Goal: Transaction & Acquisition: Purchase product/service

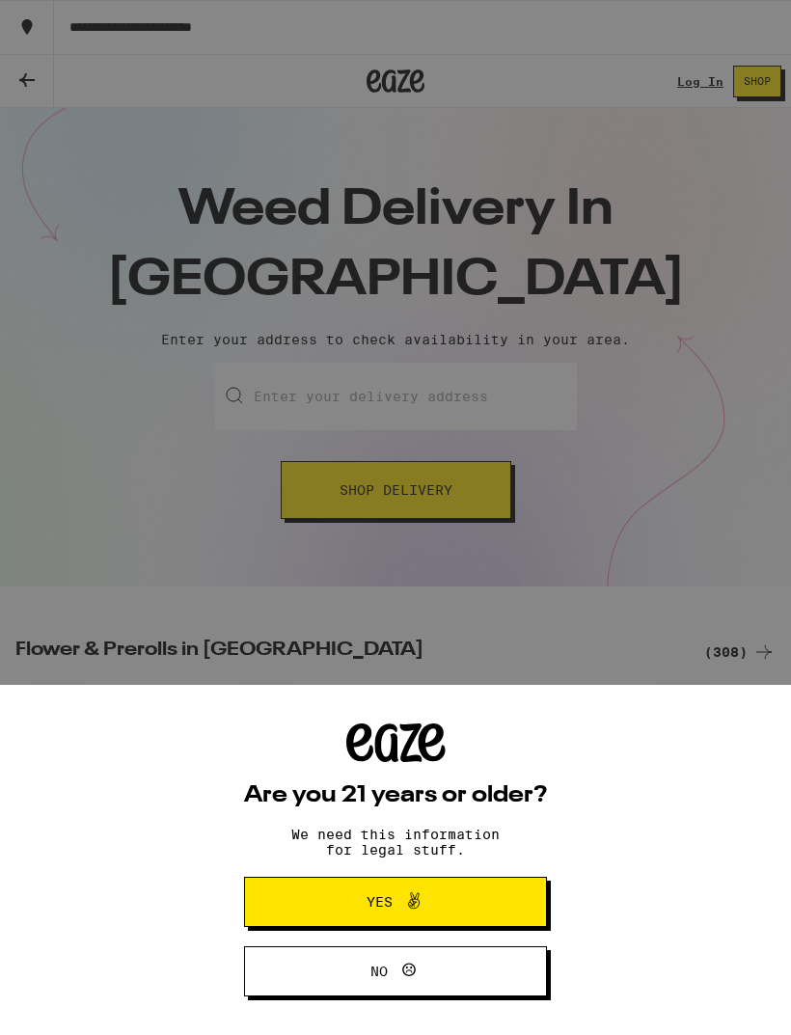
click at [490, 899] on button "Yes" at bounding box center [395, 901] width 303 height 50
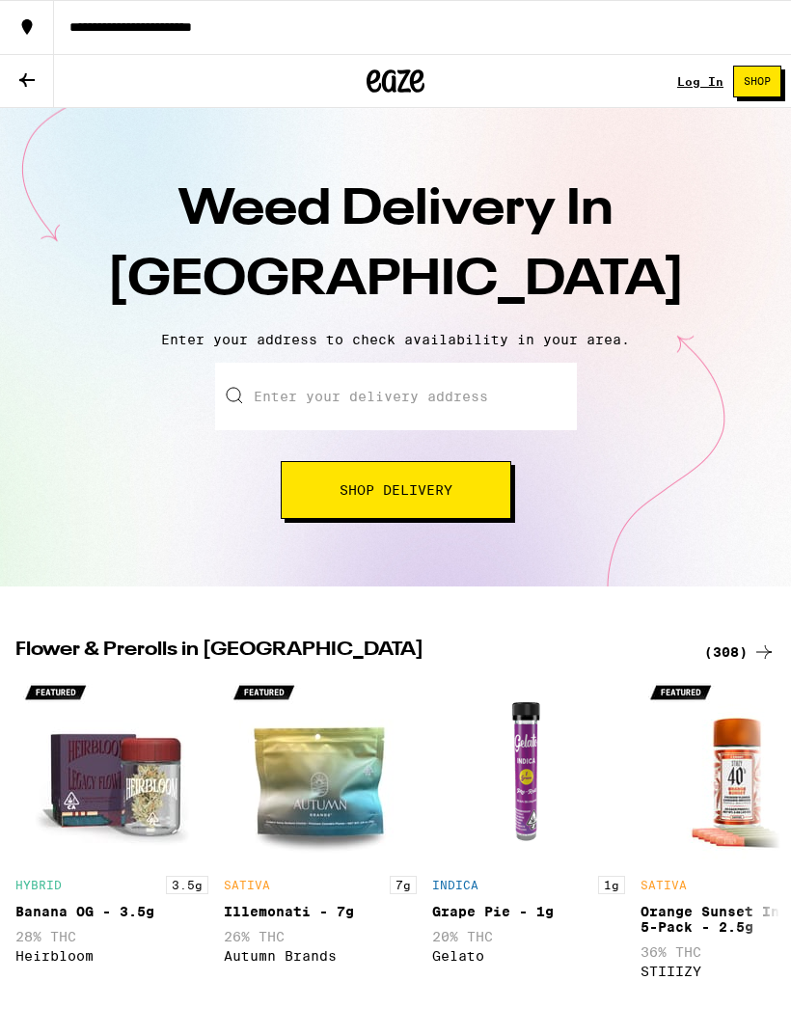
click at [461, 465] on button "Shop Delivery" at bounding box center [396, 490] width 230 height 58
click at [486, 501] on button "Shop Delivery" at bounding box center [396, 490] width 230 height 58
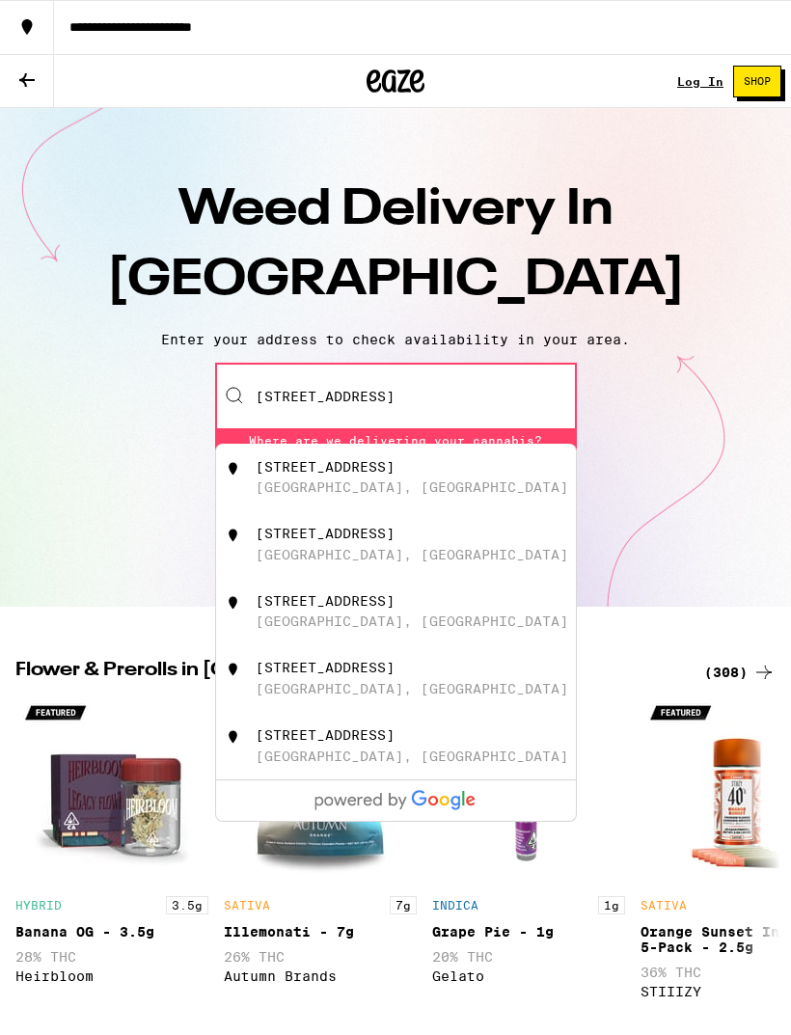
click at [484, 553] on div "[STREET_ADDRESS]" at bounding box center [428, 544] width 344 height 37
type input "[STREET_ADDRESS]"
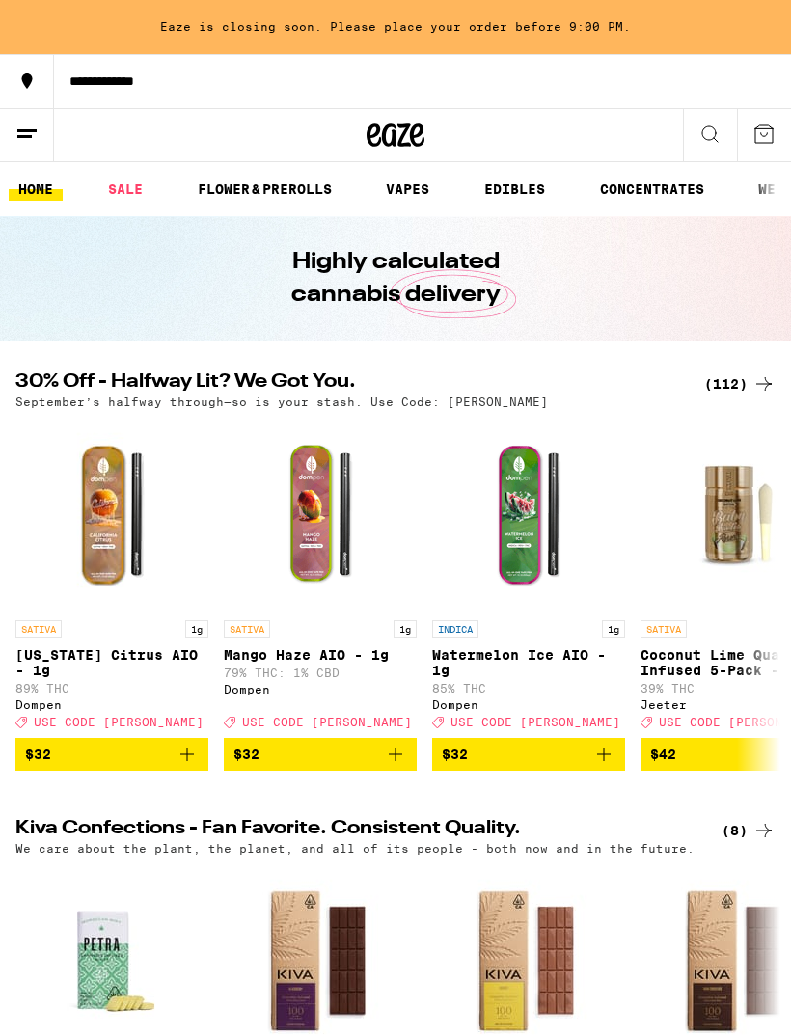
click at [436, 196] on link "VAPES" at bounding box center [407, 188] width 63 height 23
click at [408, 190] on link "VAPES" at bounding box center [407, 188] width 63 height 23
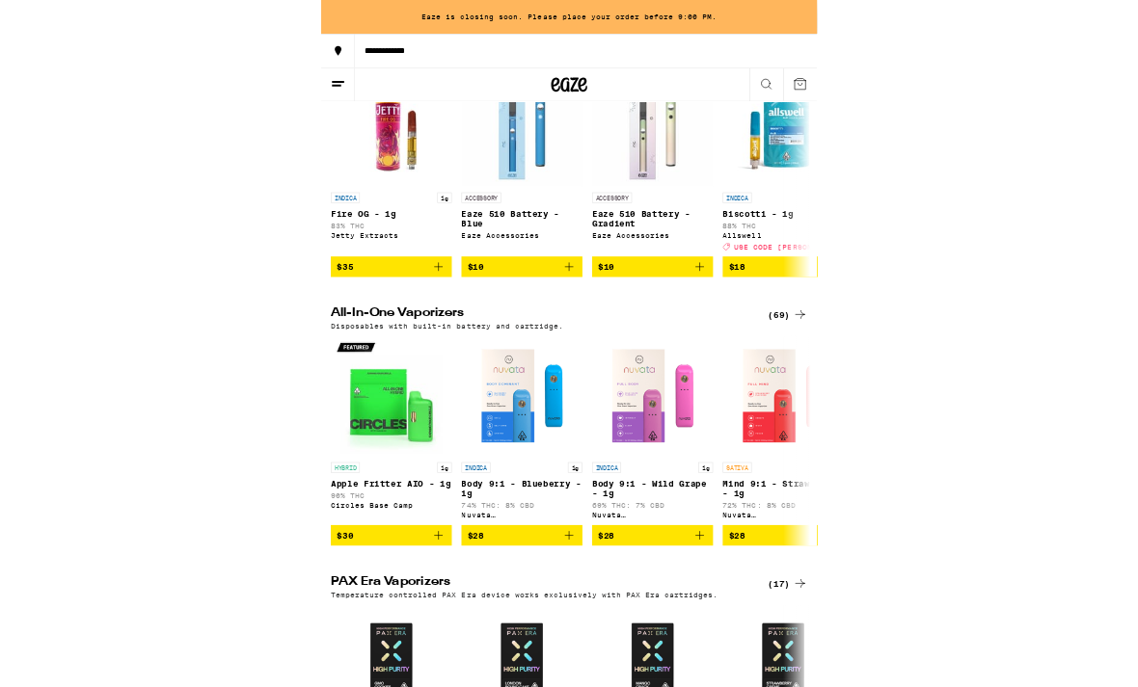
scroll to position [443, 0]
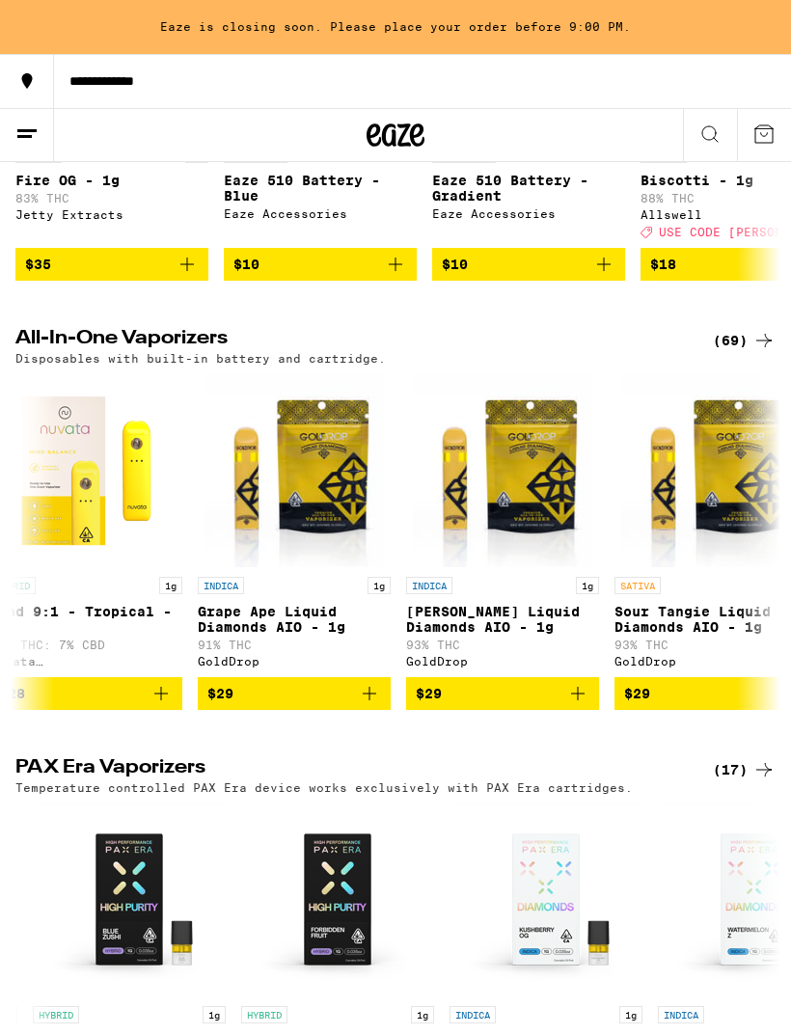
scroll to position [0, 1296]
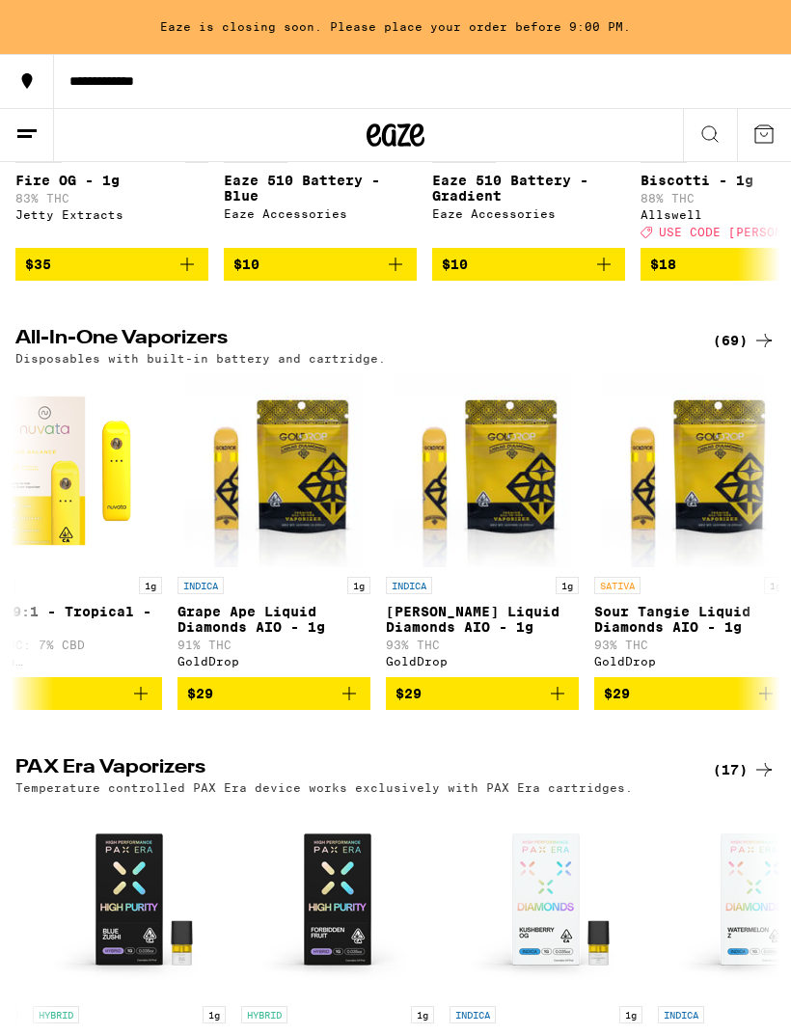
click at [739, 352] on div "(69)" at bounding box center [744, 340] width 63 height 23
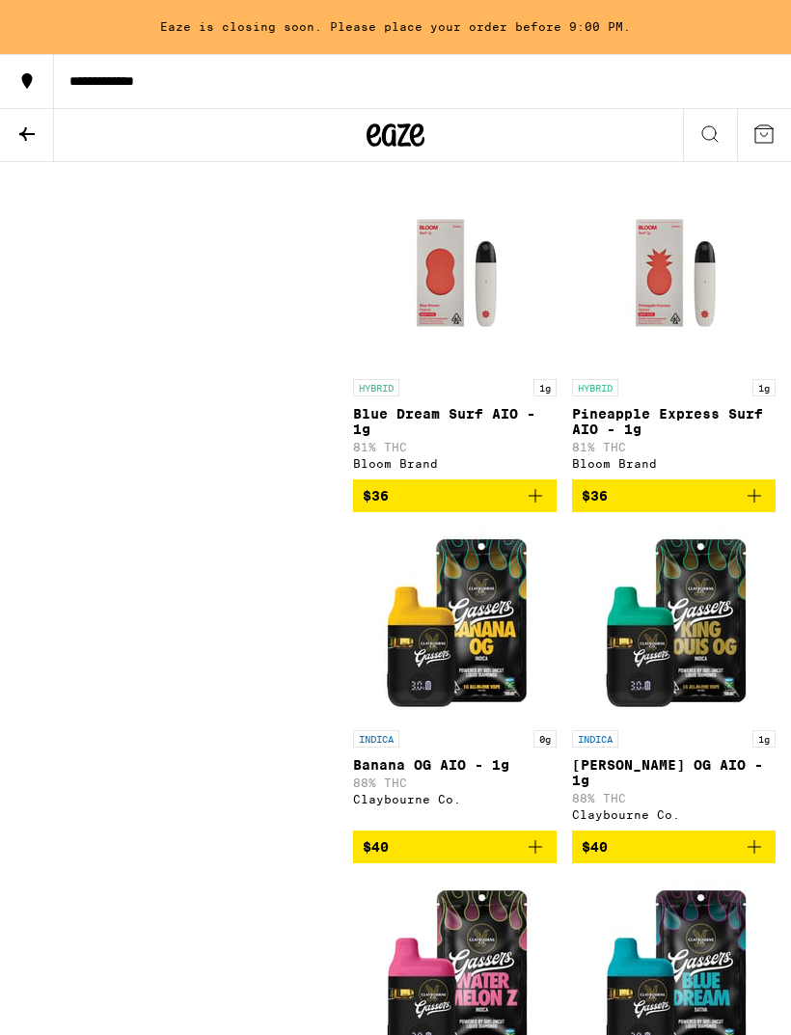
scroll to position [8935, 0]
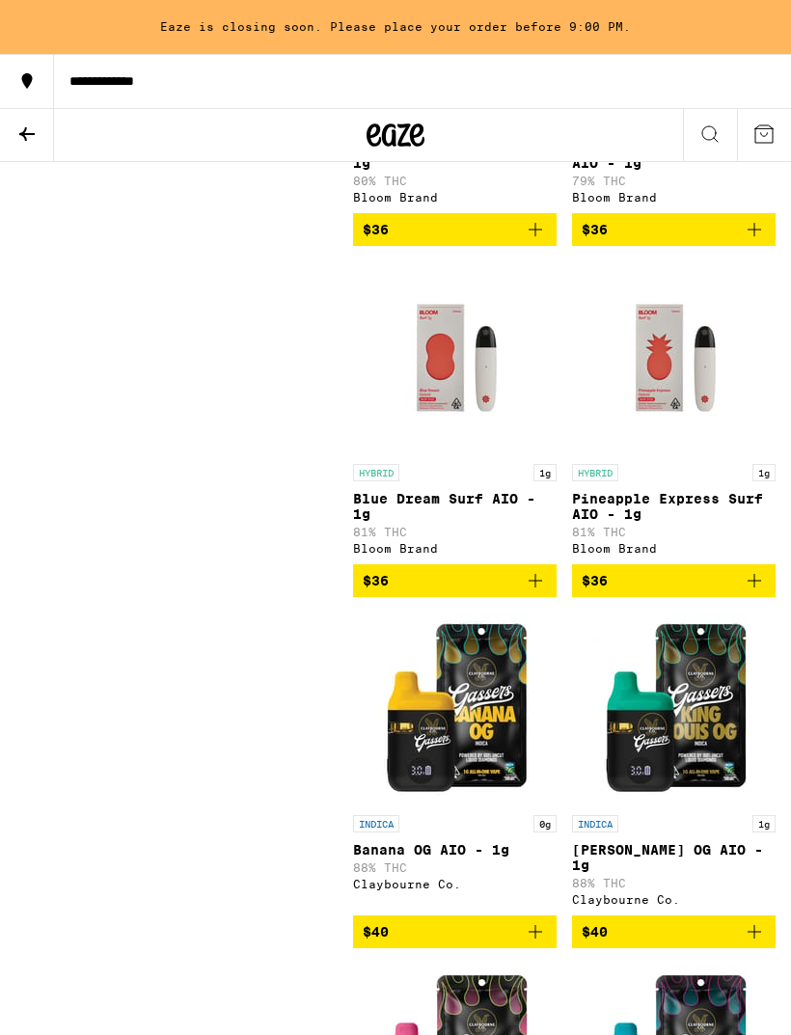
click at [526, 592] on icon "Add to bag" at bounding box center [535, 580] width 23 height 23
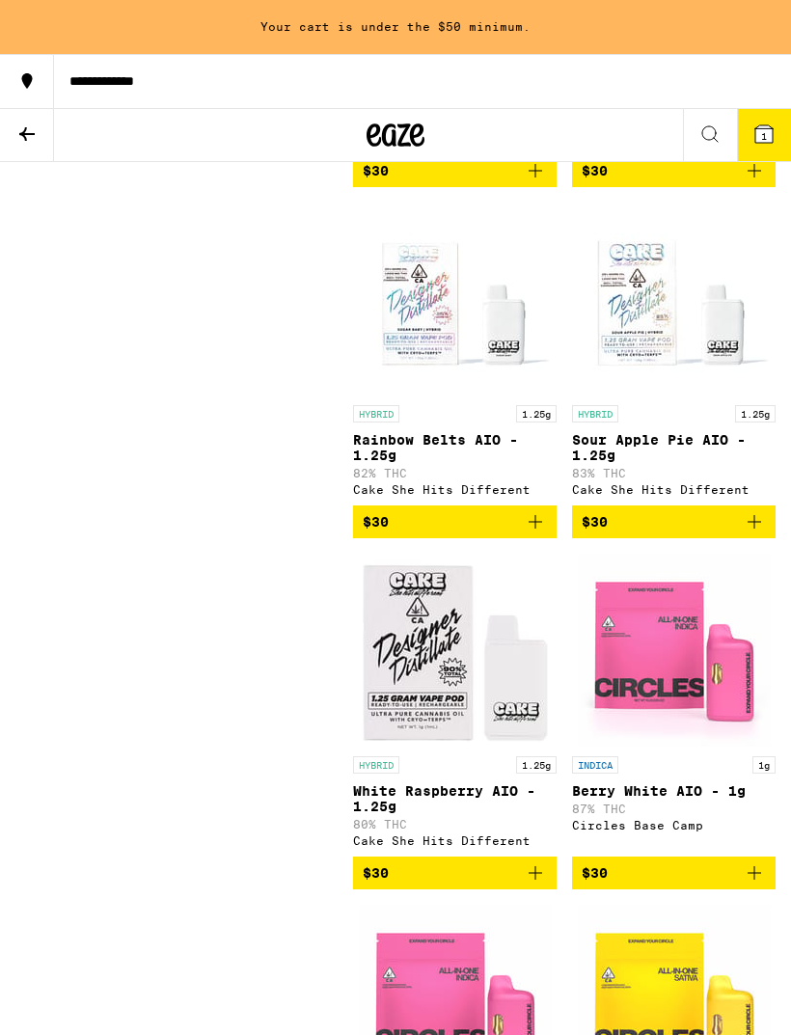
scroll to position [3625, 0]
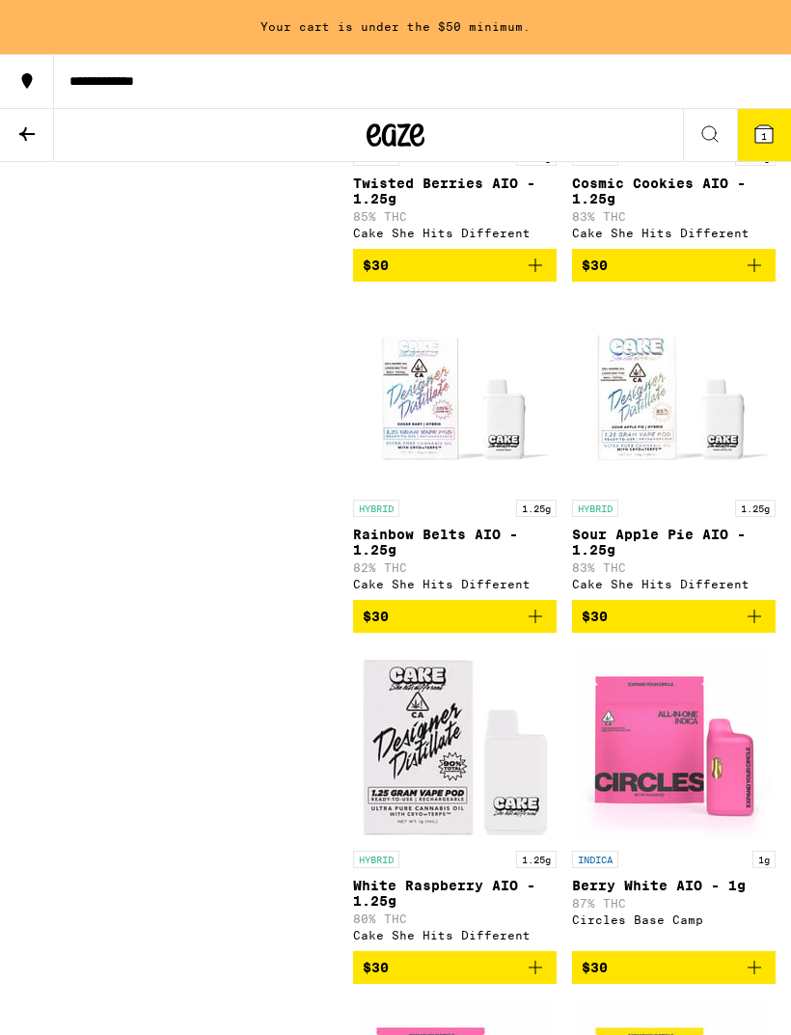
click at [31, 146] on button at bounding box center [27, 135] width 54 height 53
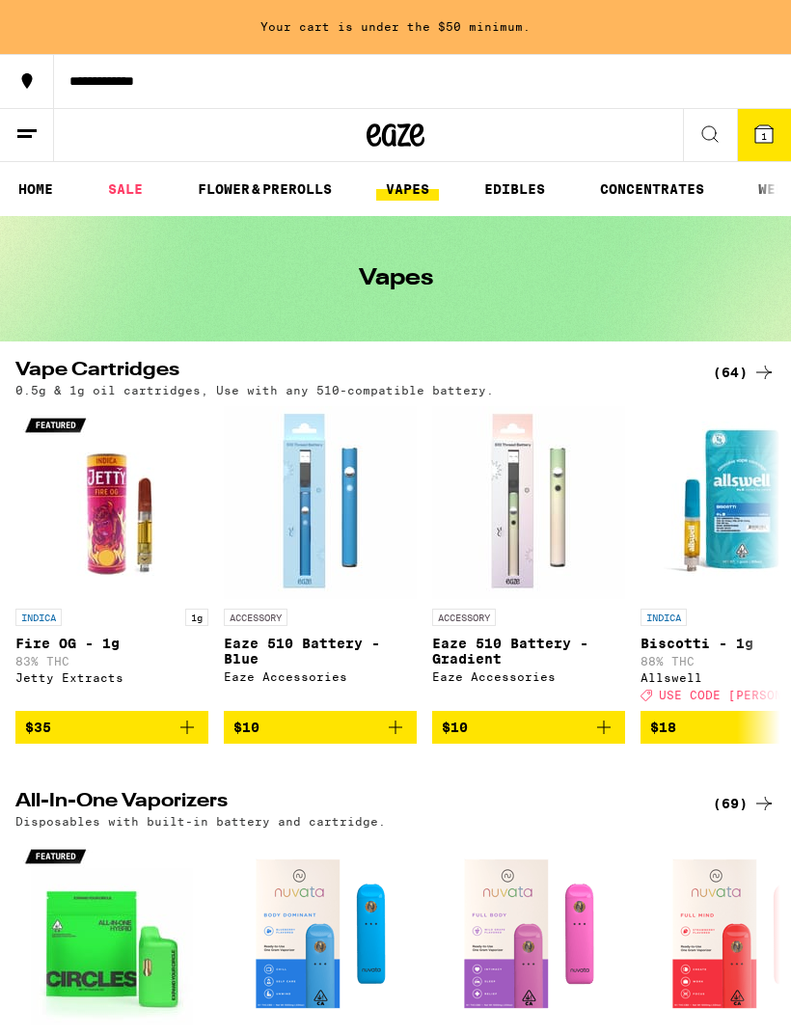
click at [514, 197] on link "EDIBLES" at bounding box center [514, 188] width 80 height 23
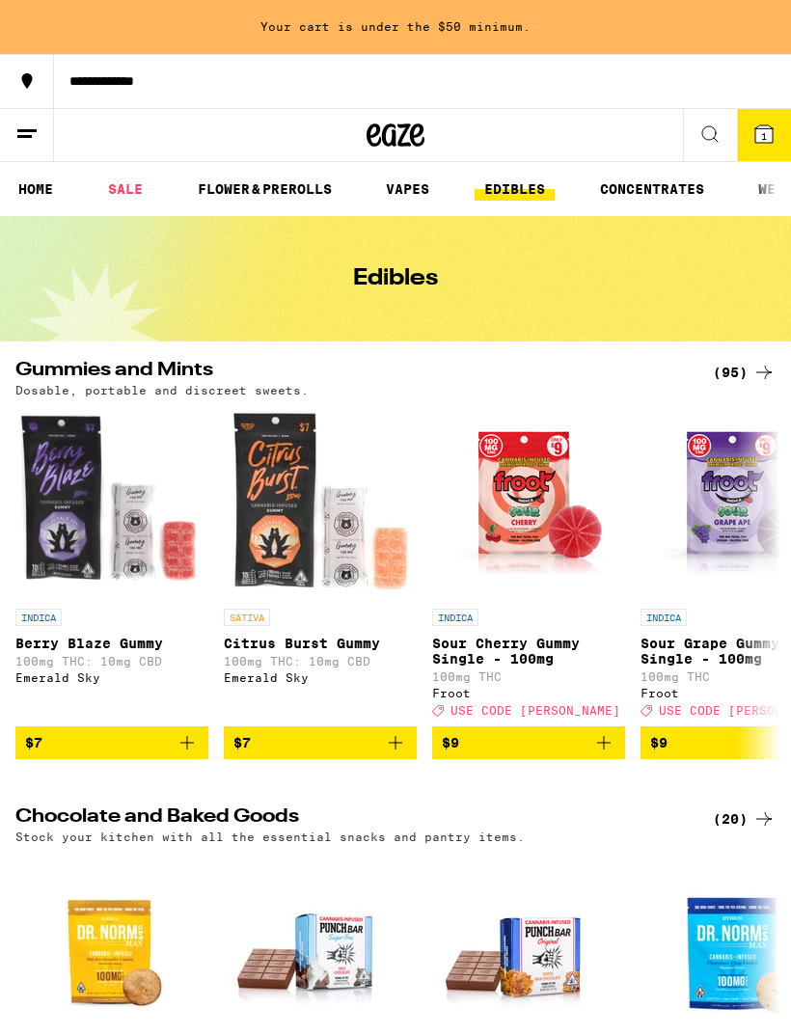
click at [757, 363] on icon at bounding box center [763, 372] width 23 height 23
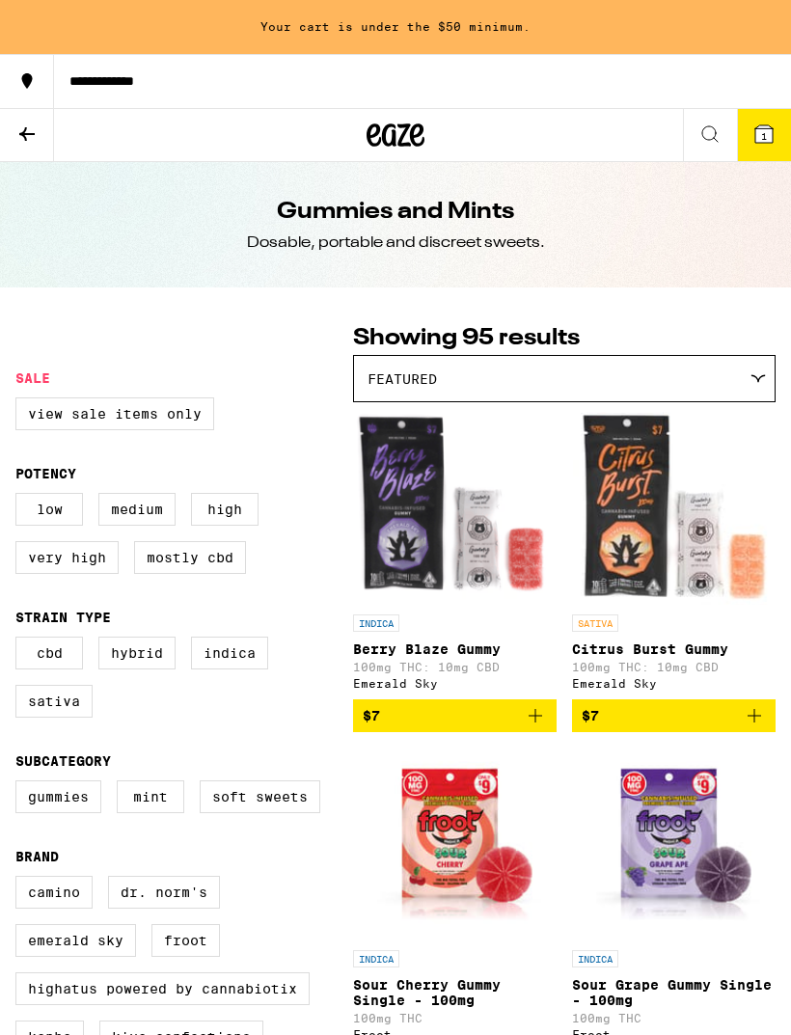
click at [655, 370] on div "Featured" at bounding box center [564, 378] width 420 height 45
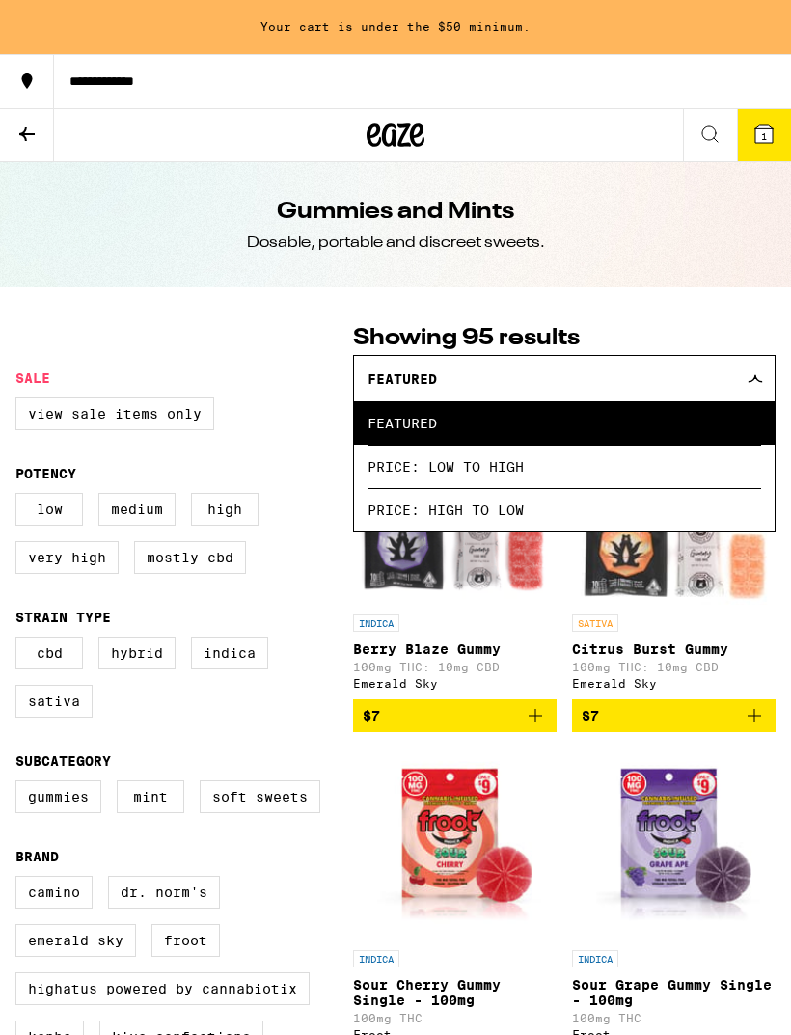
click at [582, 511] on span "Price: High to Low" at bounding box center [563, 509] width 393 height 43
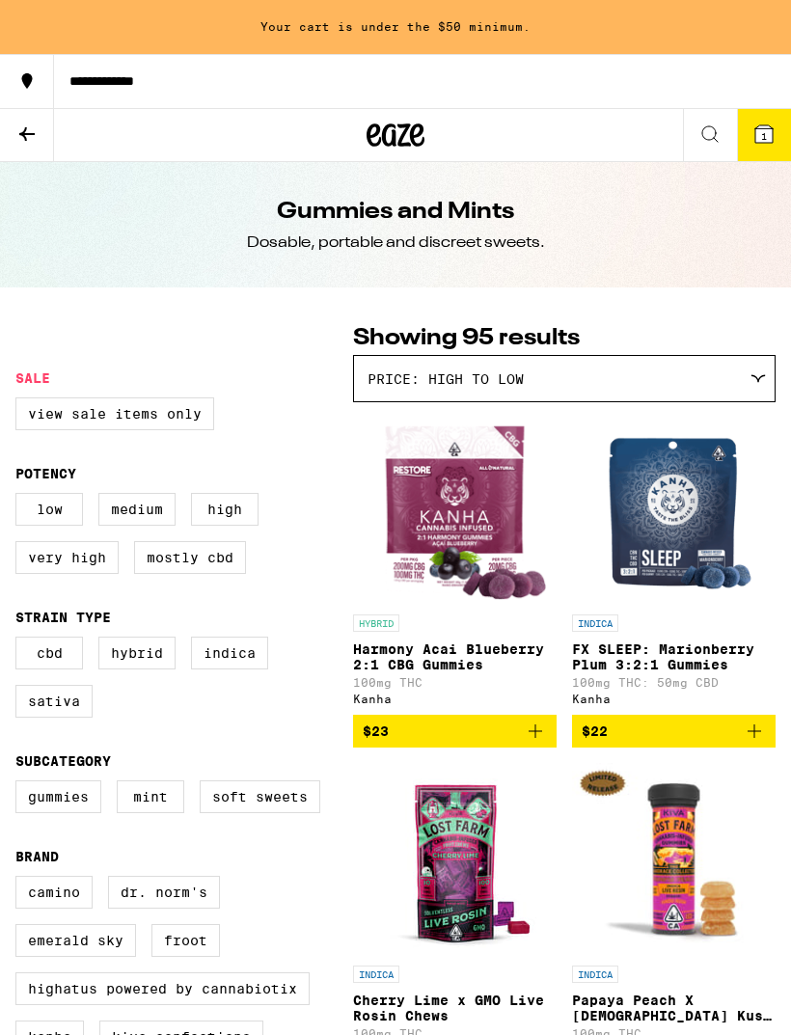
click at [539, 742] on icon "Add to bag" at bounding box center [535, 730] width 23 height 23
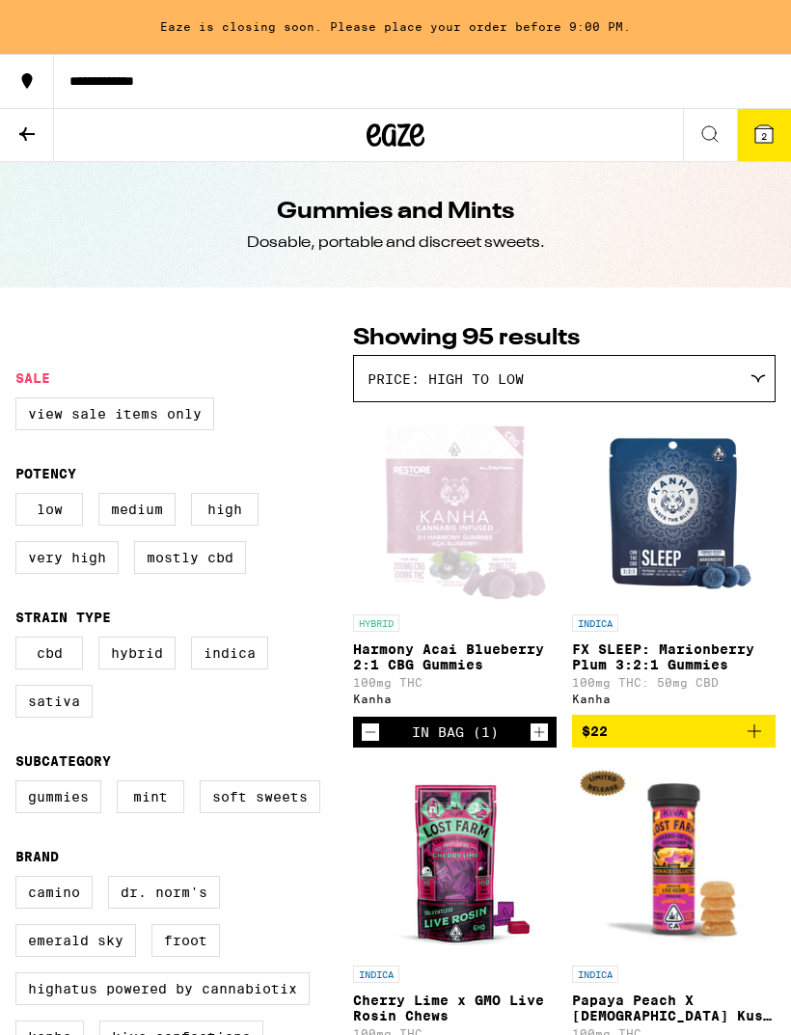
click at [378, 743] on icon "Decrement" at bounding box center [370, 731] width 17 height 23
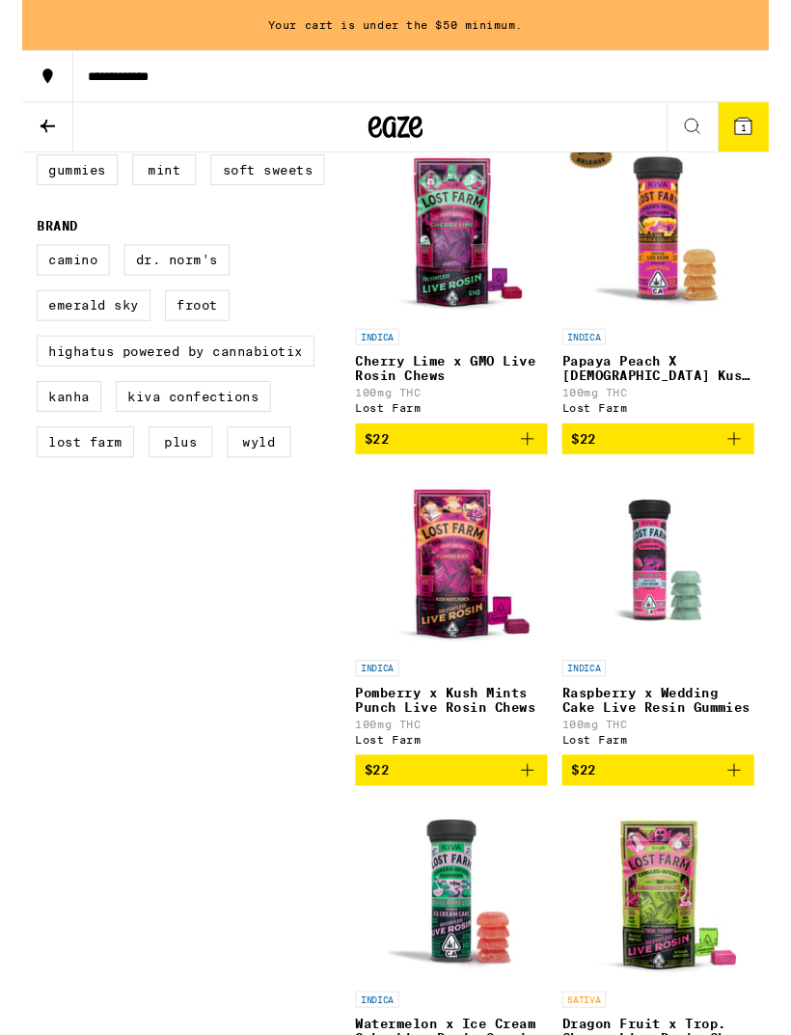
scroll to position [619, 0]
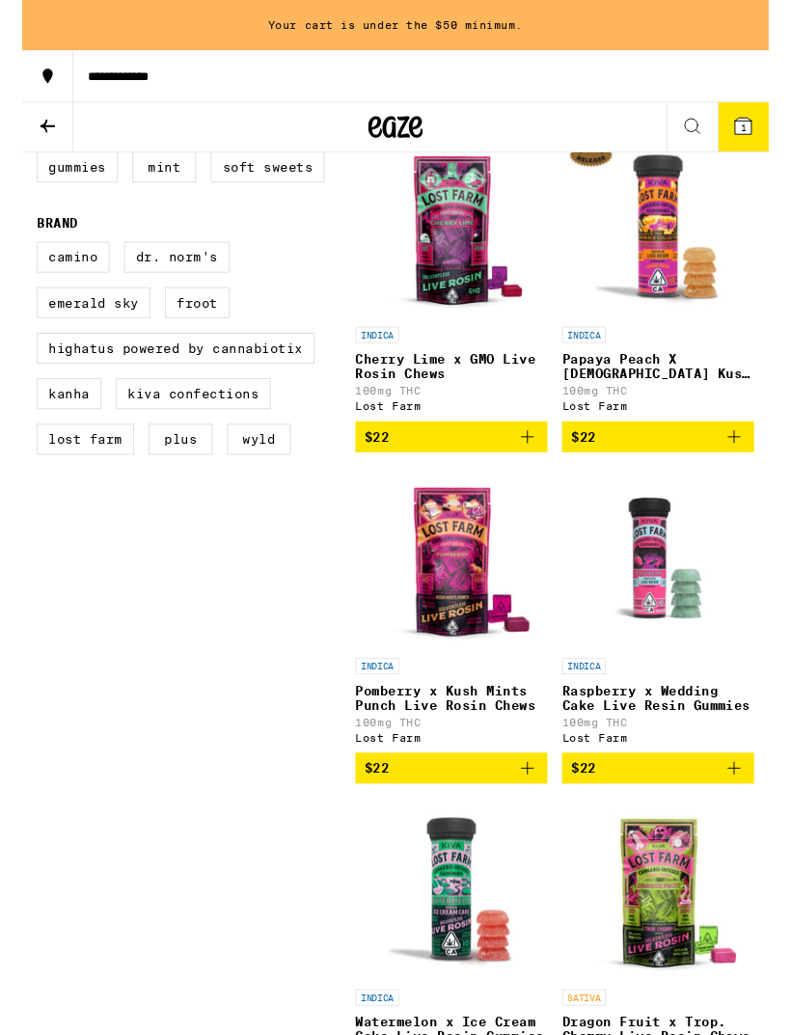
click at [760, 825] on icon "Add to bag" at bounding box center [753, 813] width 23 height 23
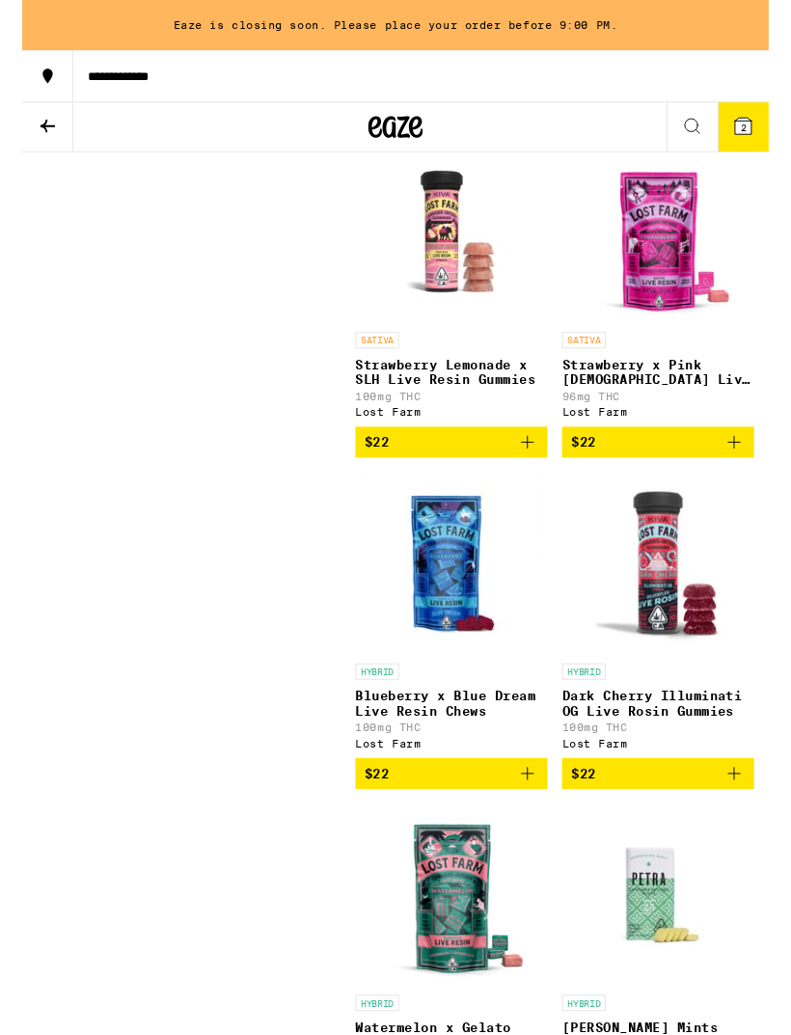
scroll to position [2372, 0]
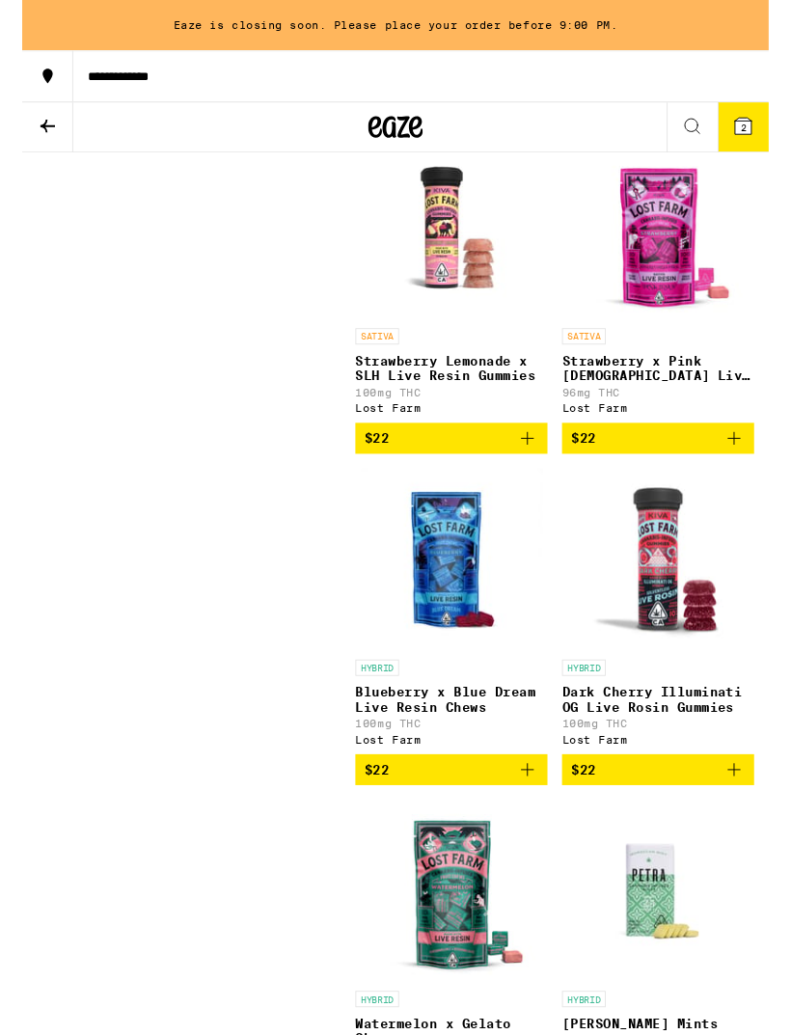
click at [766, 832] on button "$22" at bounding box center [673, 815] width 203 height 33
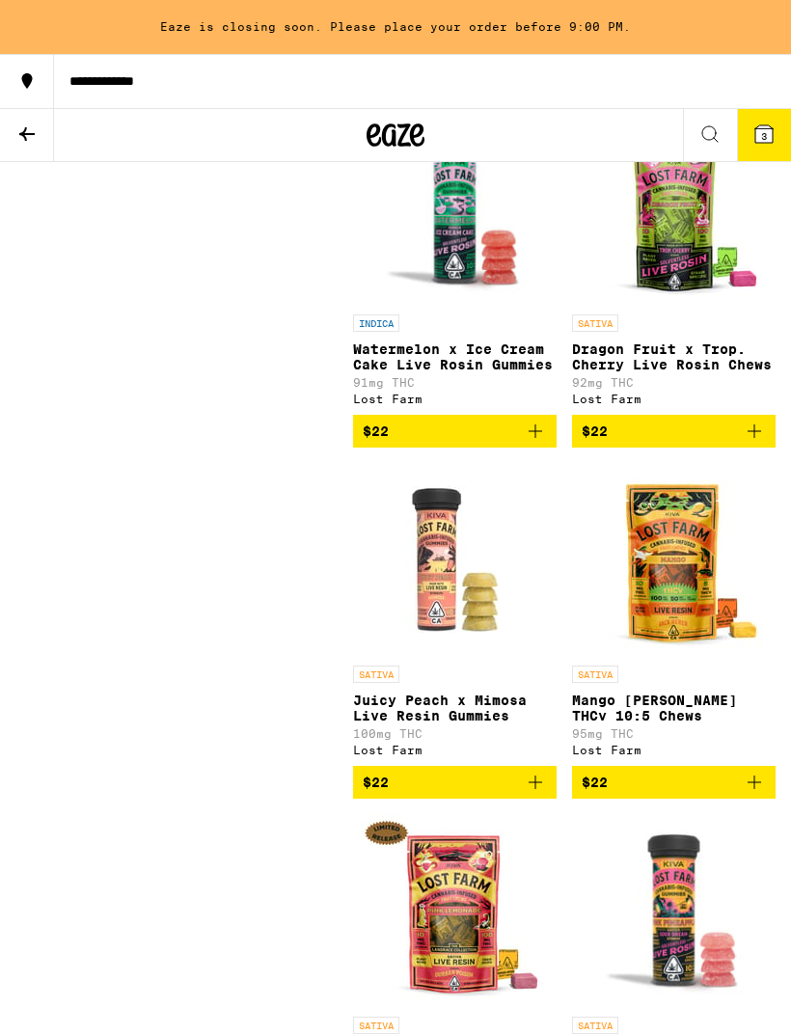
scroll to position [1251, 0]
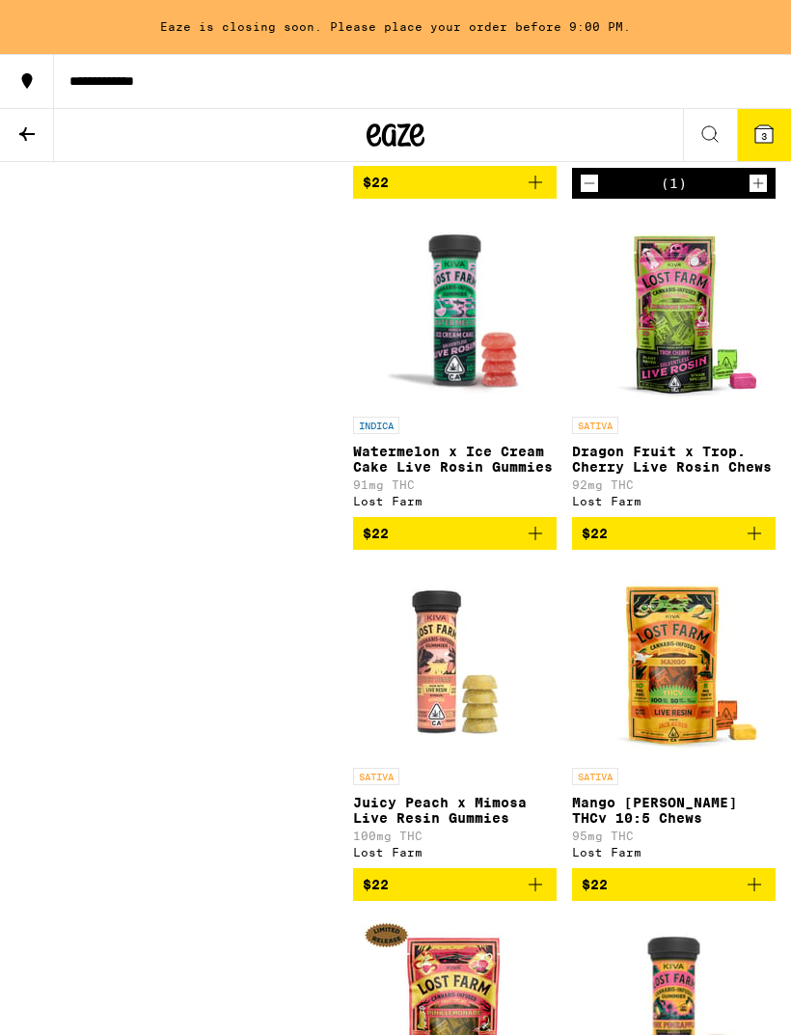
click at [762, 137] on span "3" at bounding box center [764, 136] width 6 height 12
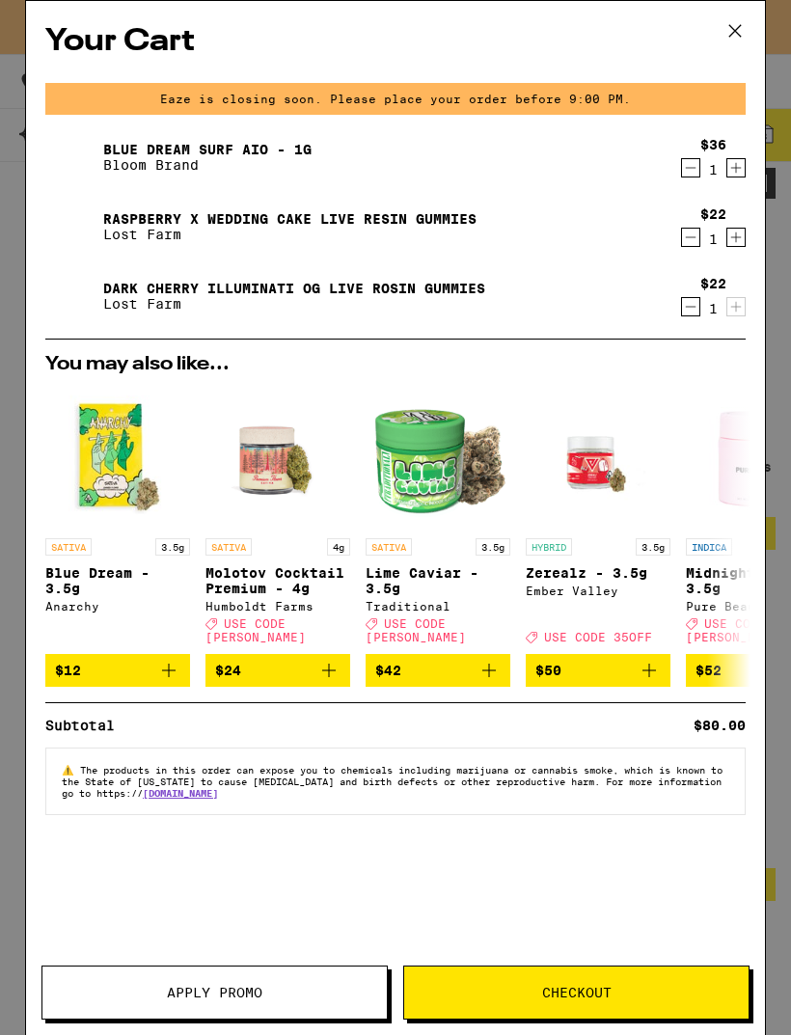
click at [696, 235] on icon "Decrement" at bounding box center [690, 237] width 17 height 23
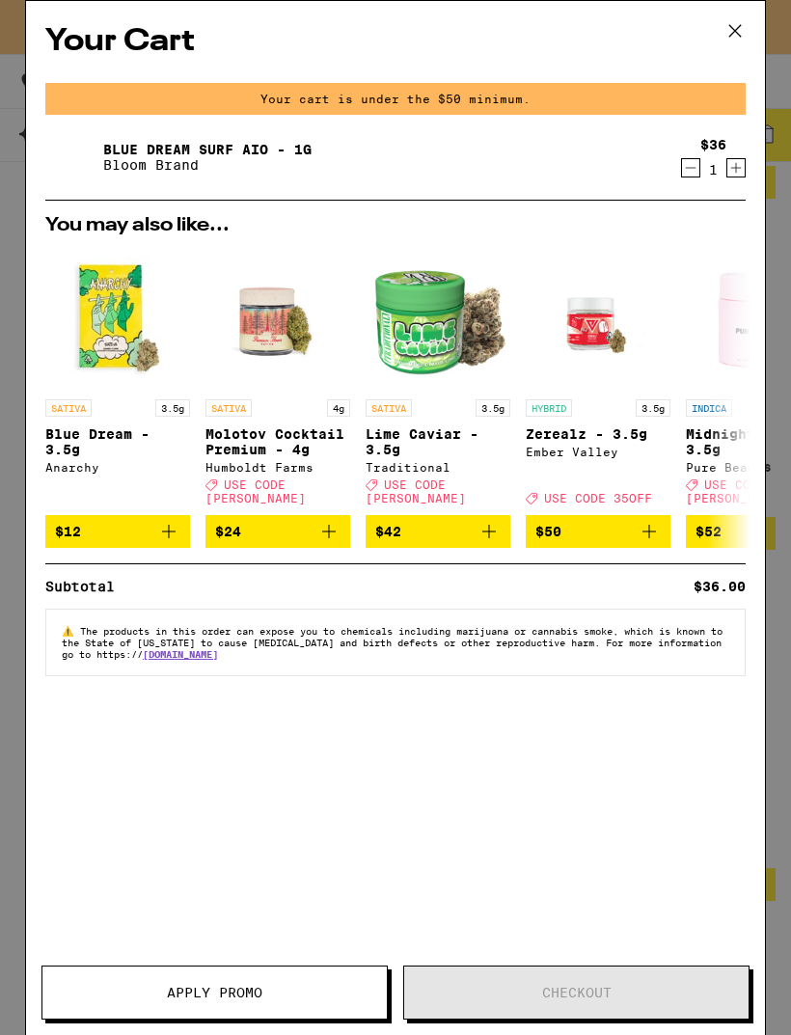
click at [732, 26] on icon at bounding box center [734, 30] width 29 height 29
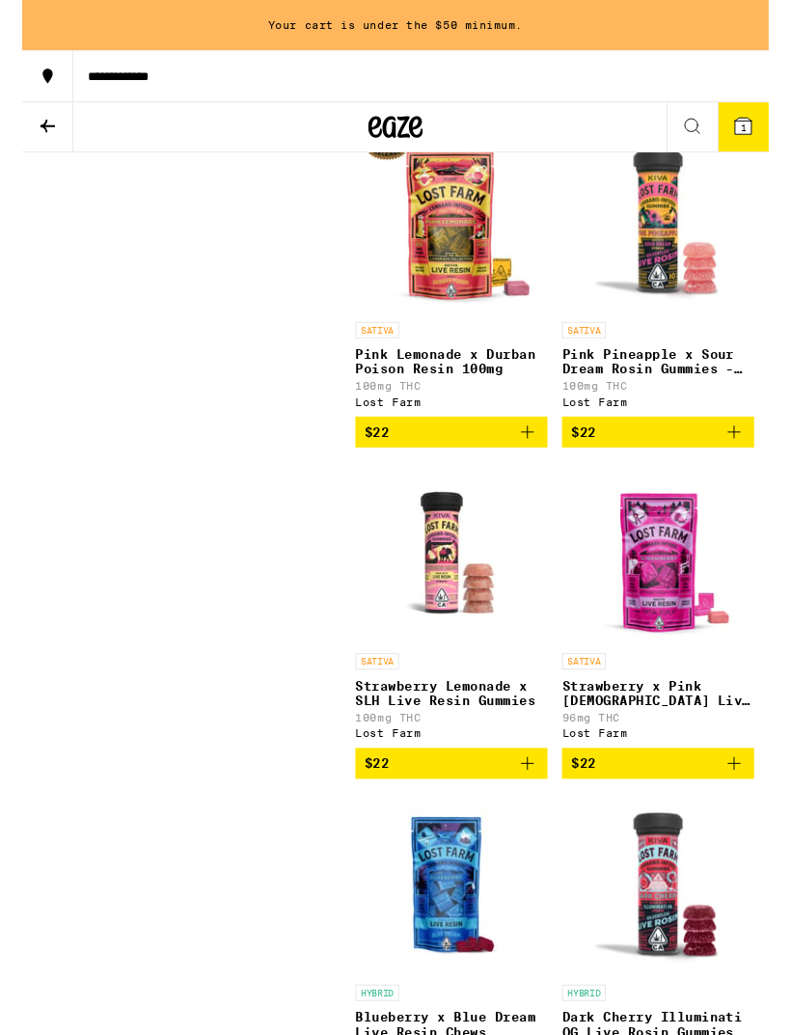
scroll to position [2366, 0]
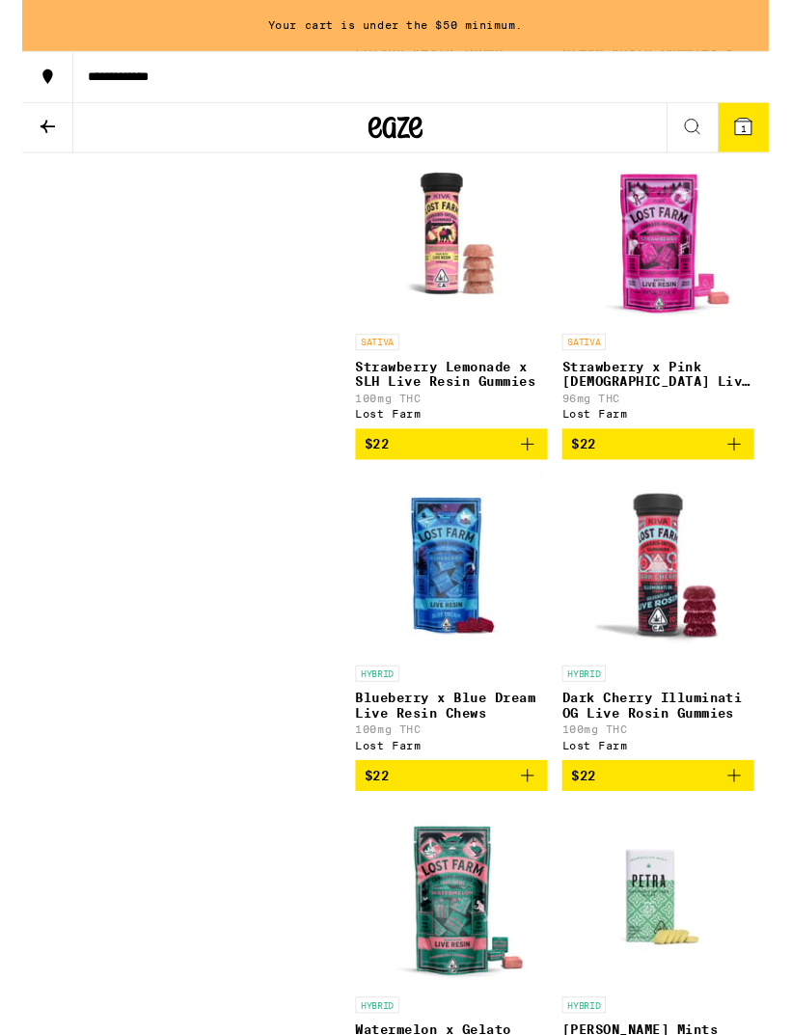
click at [709, 833] on span "$22" at bounding box center [673, 821] width 184 height 23
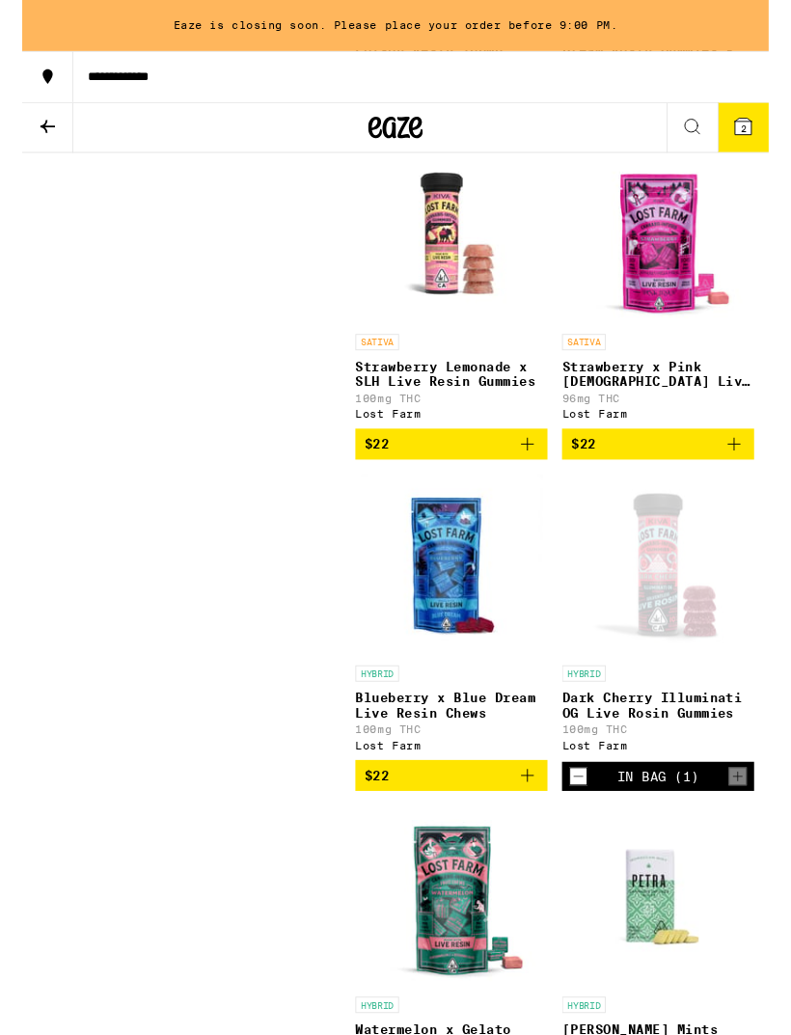
click at [750, 141] on button "2" at bounding box center [764, 135] width 54 height 52
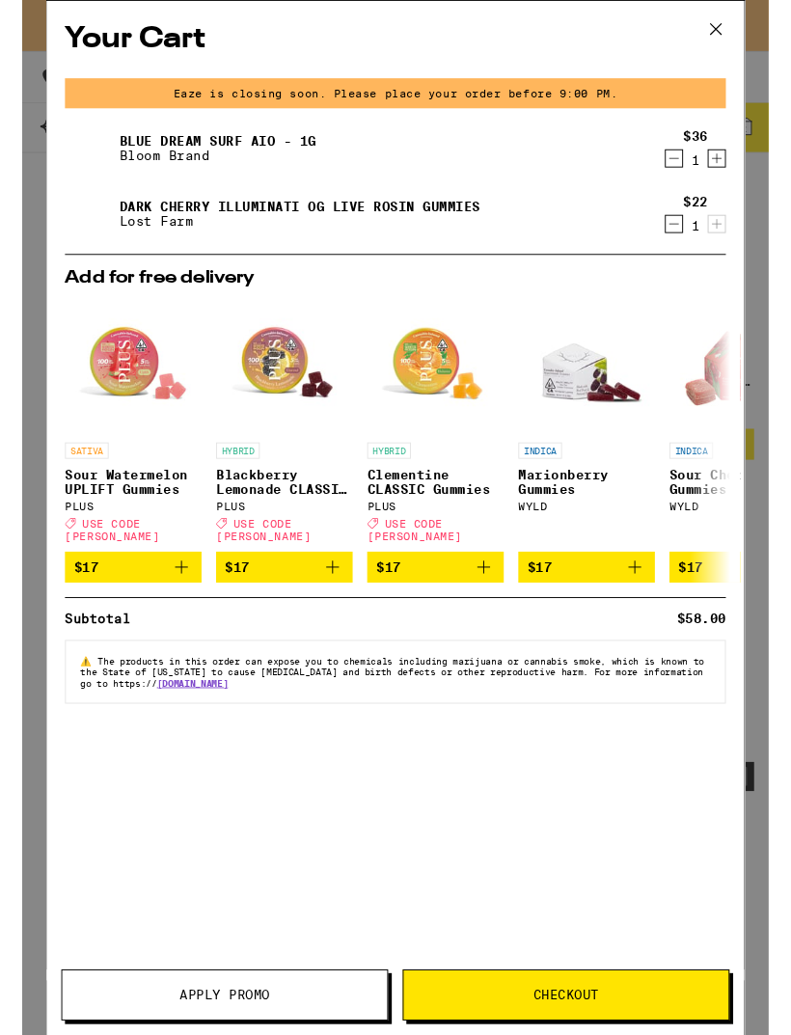
click at [327, 1034] on button "Apply Promo" at bounding box center [214, 1054] width 346 height 54
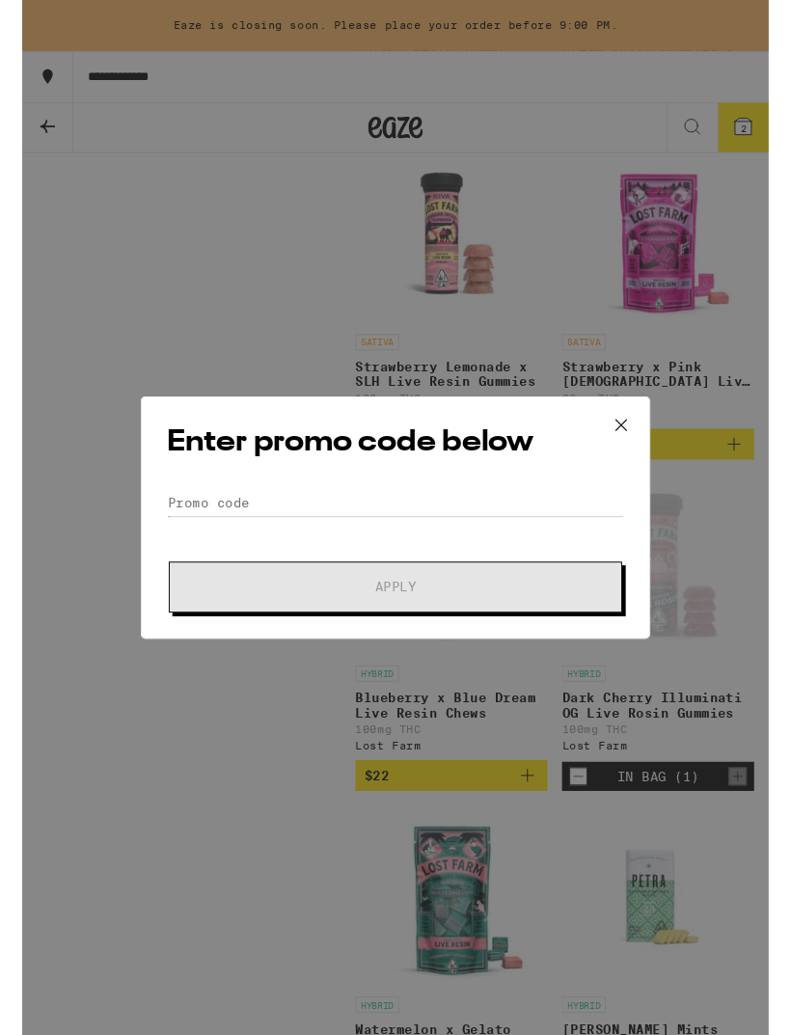
click at [640, 464] on button at bounding box center [635, 451] width 60 height 62
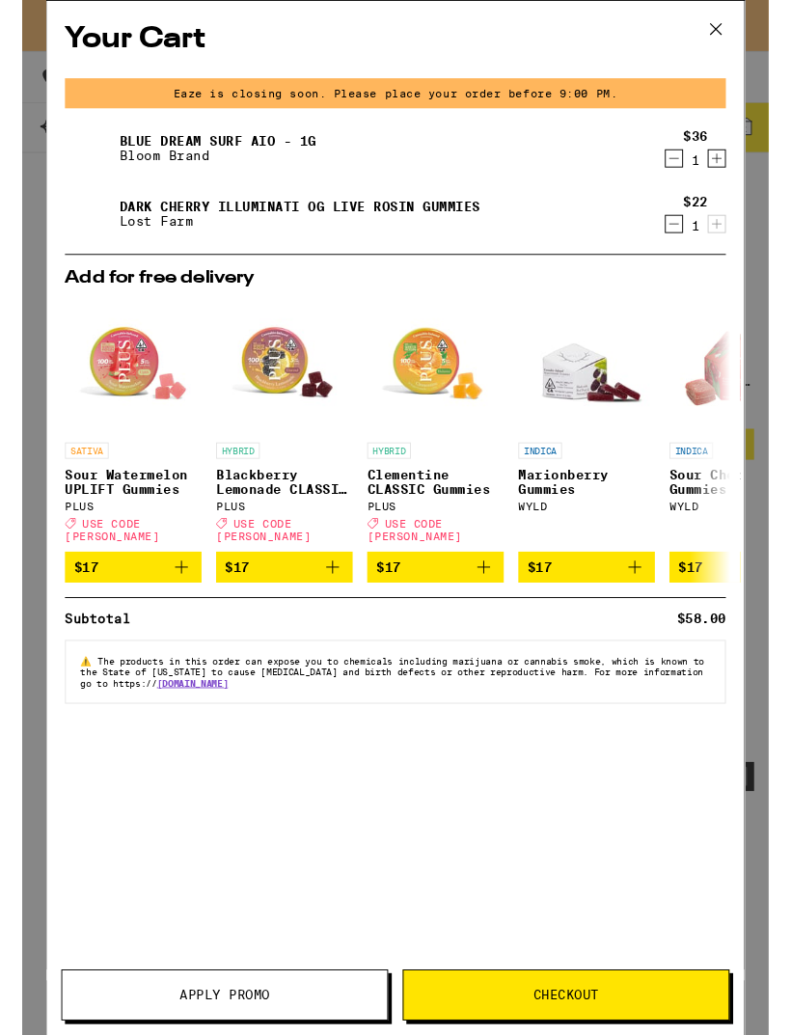
click at [745, 39] on icon at bounding box center [734, 30] width 29 height 29
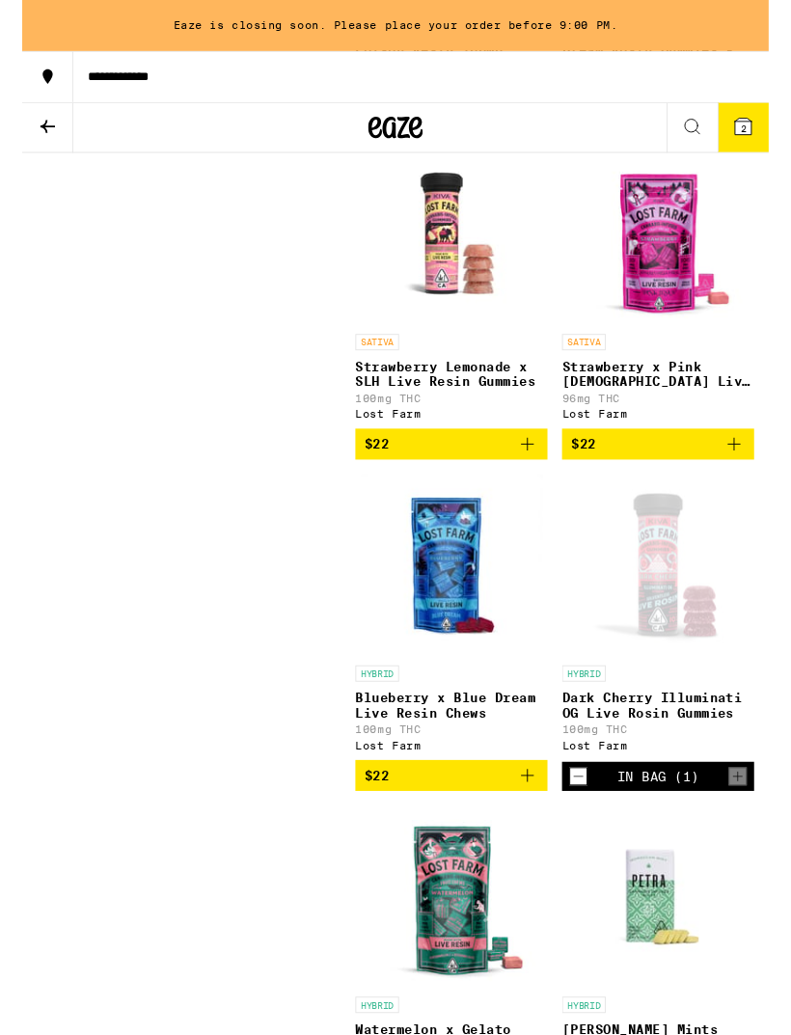
click at [28, 143] on icon at bounding box center [26, 133] width 23 height 23
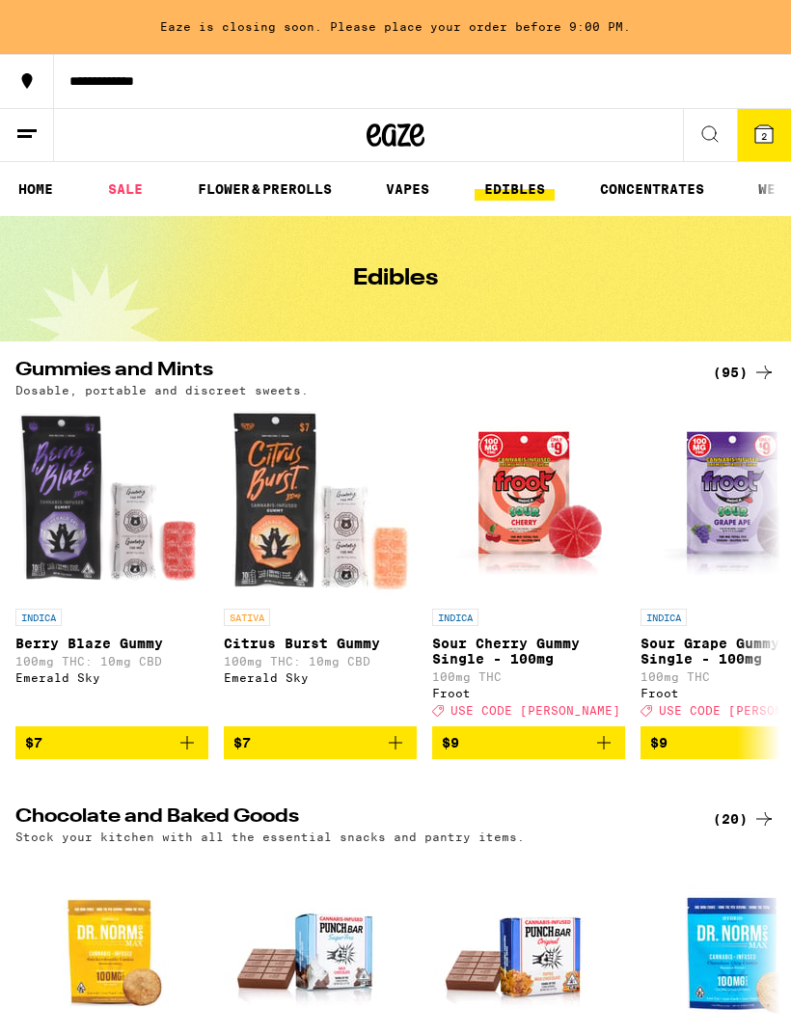
click at [134, 190] on link "SALE" at bounding box center [125, 188] width 54 height 23
click at [46, 188] on link "HOME" at bounding box center [36, 188] width 54 height 23
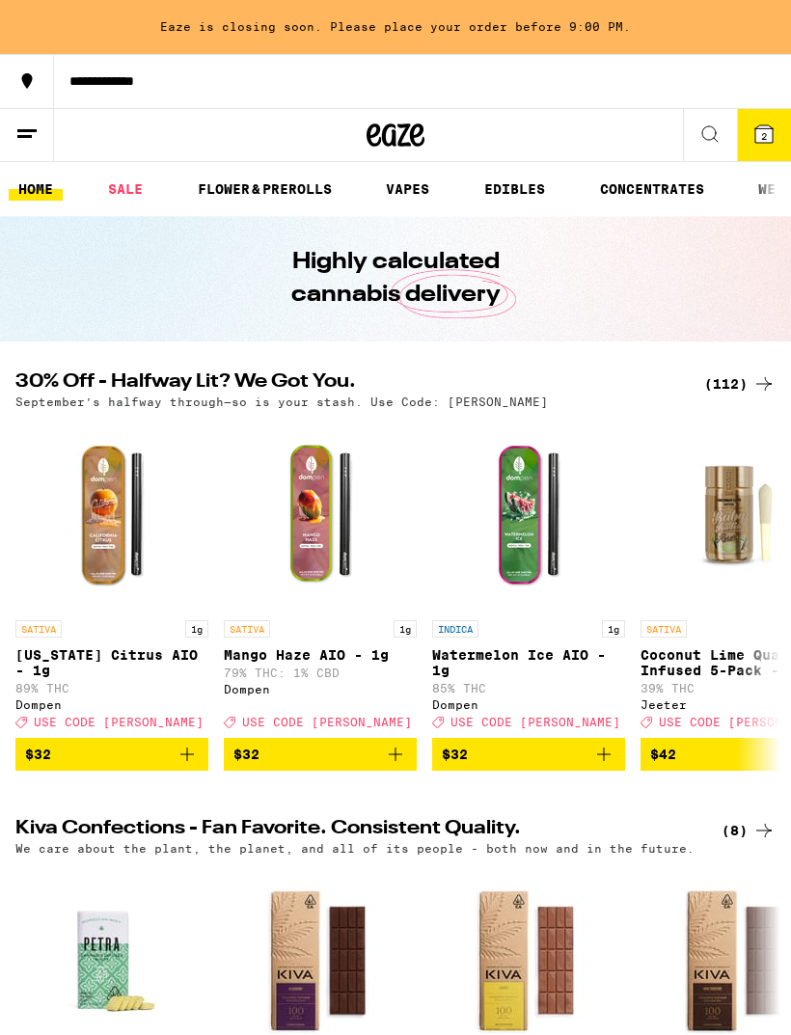
click at [762, 145] on icon at bounding box center [763, 133] width 23 height 23
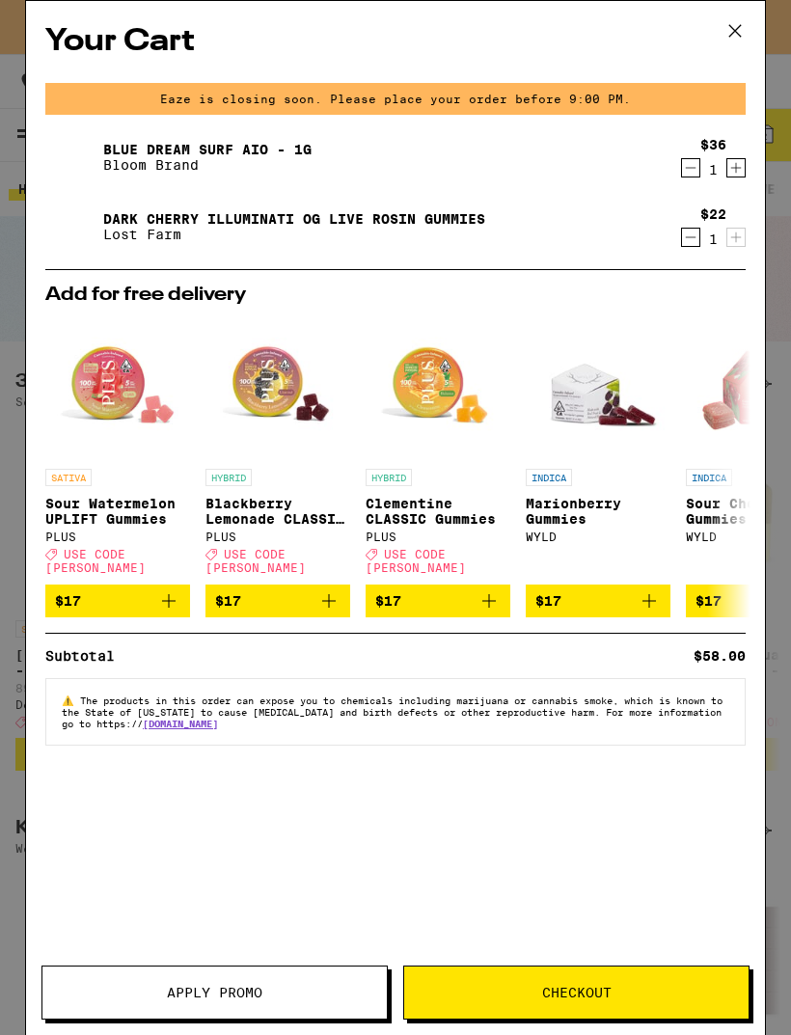
click at [617, 991] on span "Checkout" at bounding box center [576, 991] width 344 height 13
click at [255, 993] on span "Apply Promo" at bounding box center [214, 991] width 95 height 13
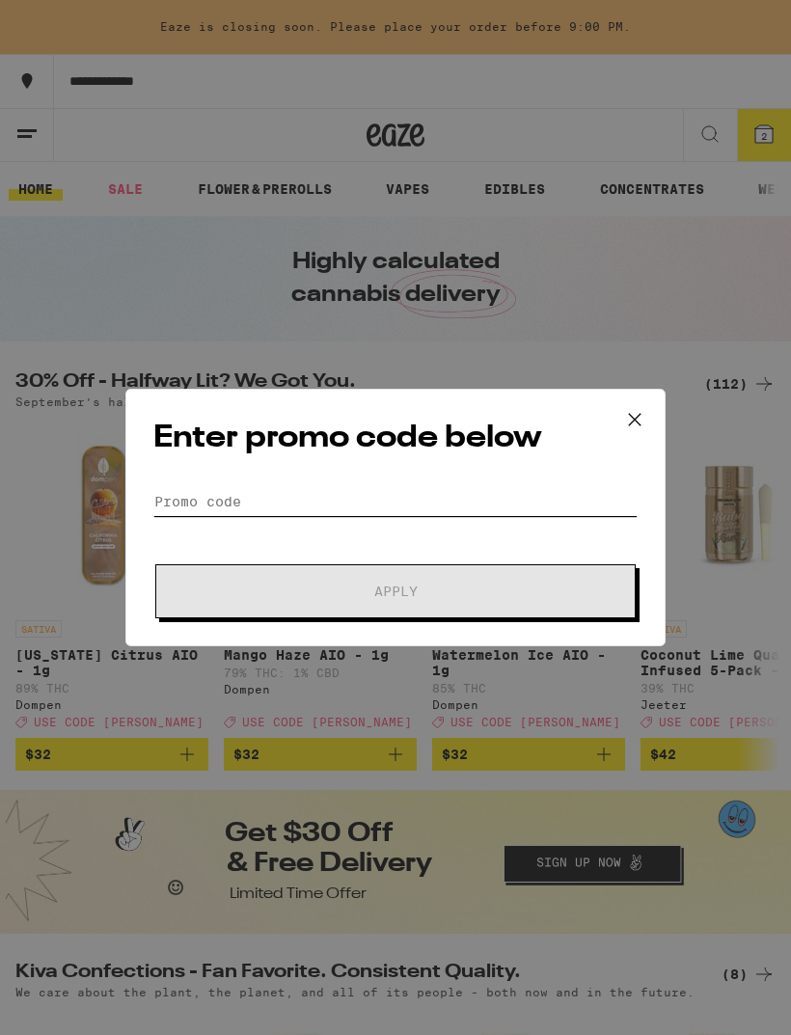
click at [363, 505] on input "Promo Code" at bounding box center [395, 501] width 484 height 29
click at [362, 505] on input "Promo Code" at bounding box center [395, 501] width 484 height 29
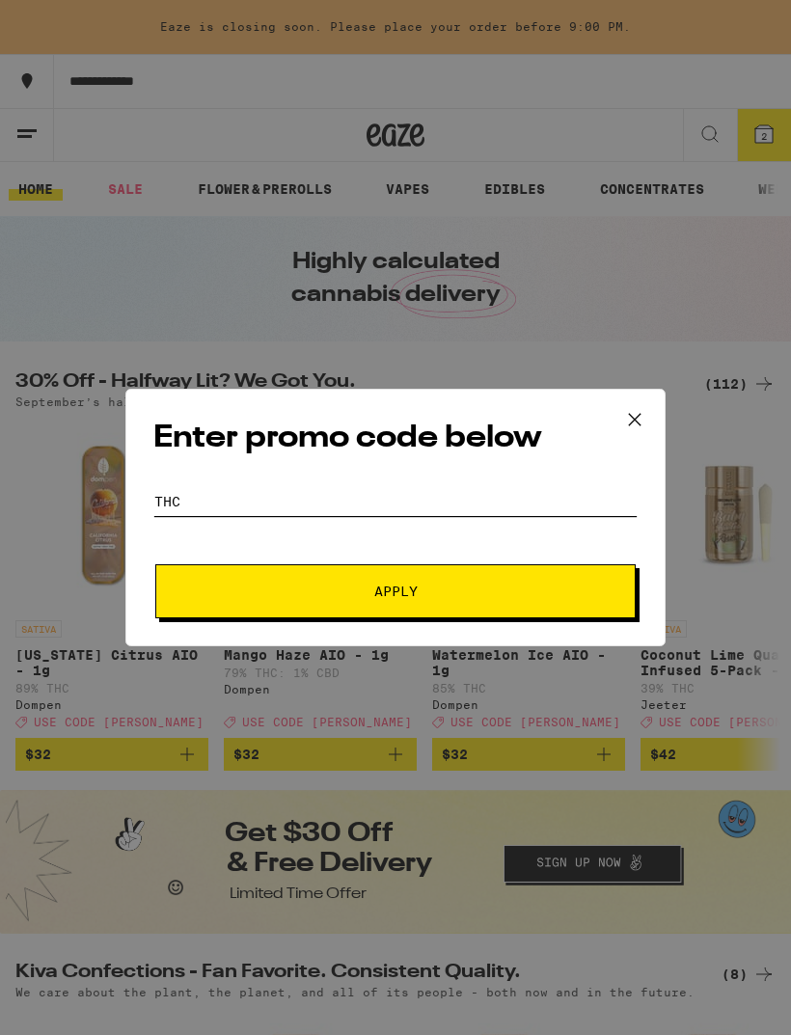
type input "THC"
click at [598, 567] on button "Apply" at bounding box center [395, 591] width 480 height 54
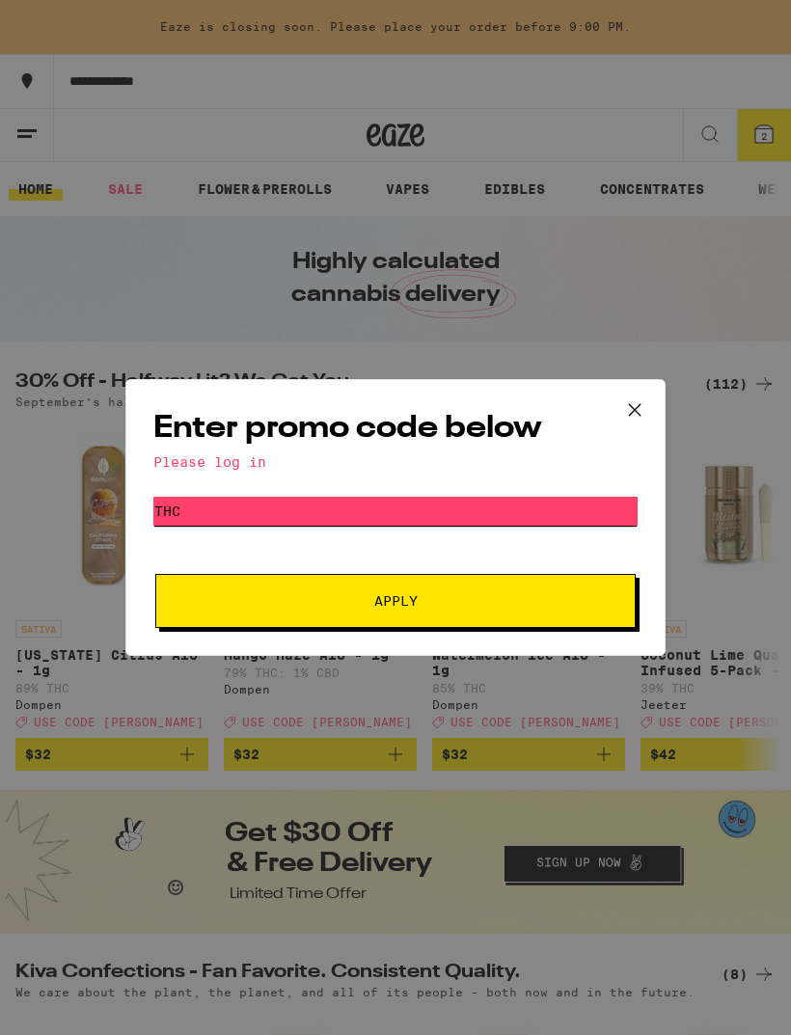
click at [607, 519] on input "THC" at bounding box center [395, 511] width 484 height 29
click at [581, 612] on button "Apply" at bounding box center [395, 601] width 480 height 54
click at [652, 404] on button at bounding box center [635, 411] width 60 height 62
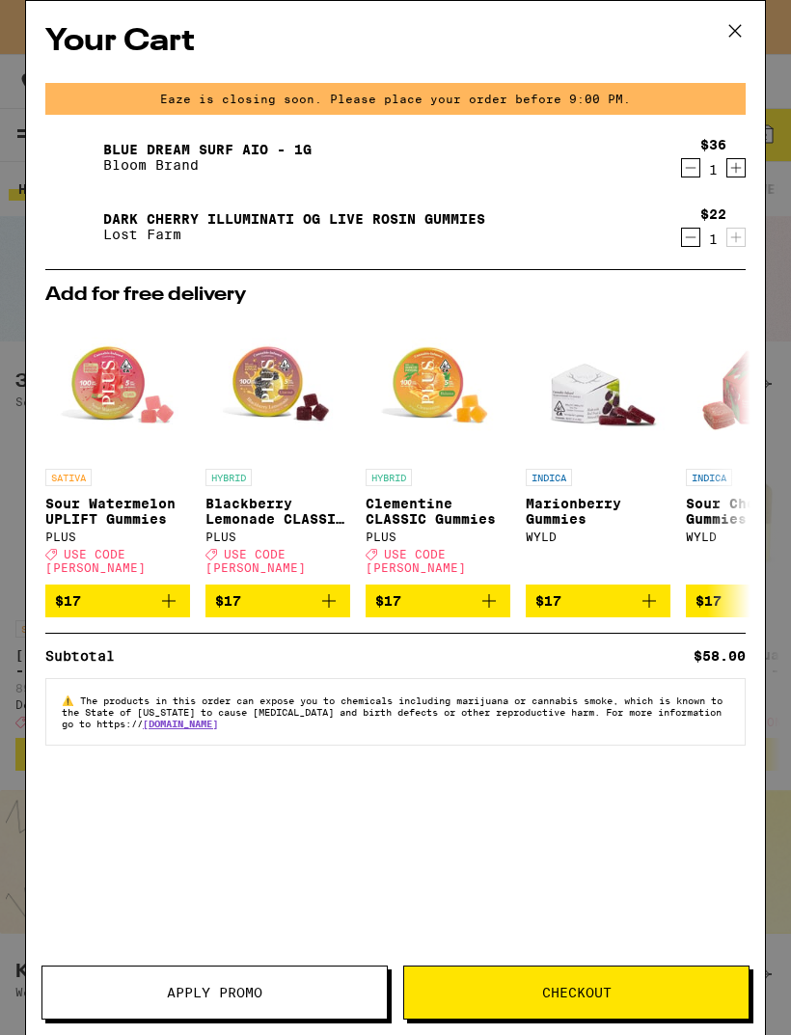
click at [591, 973] on button "Checkout" at bounding box center [576, 992] width 346 height 54
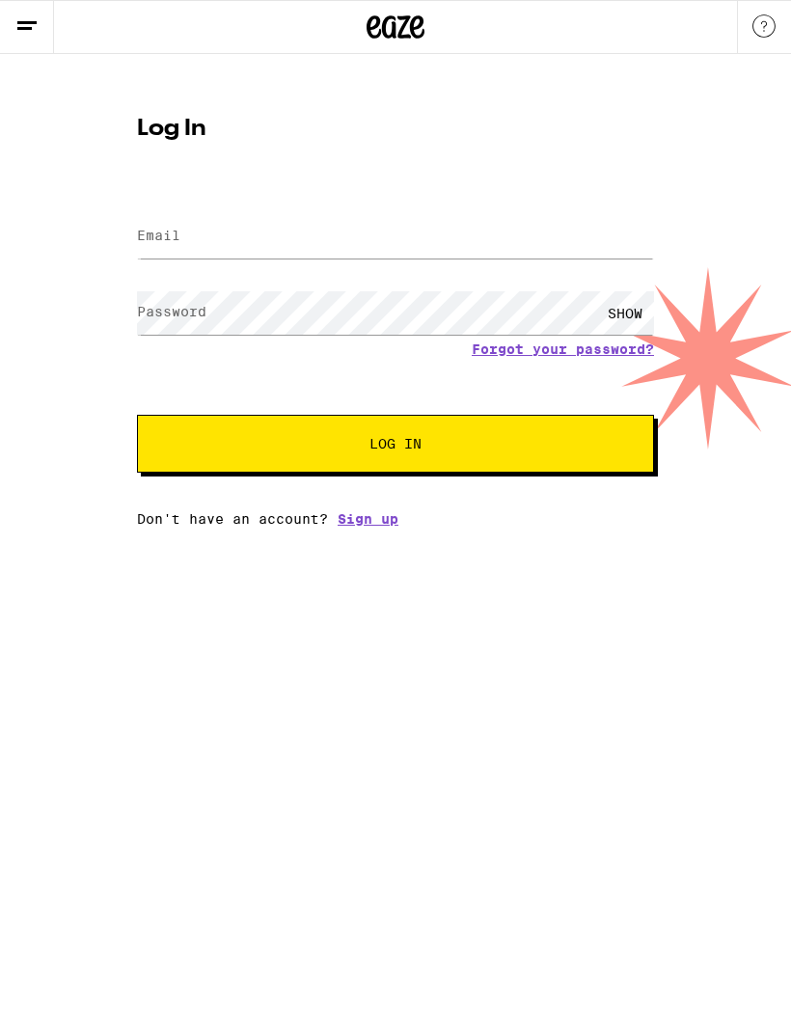
click at [497, 278] on form "Email Email Password Password SHOW Forgot your password? Log In" at bounding box center [395, 330] width 517 height 283
click at [366, 515] on link "Sign up" at bounding box center [367, 518] width 61 height 15
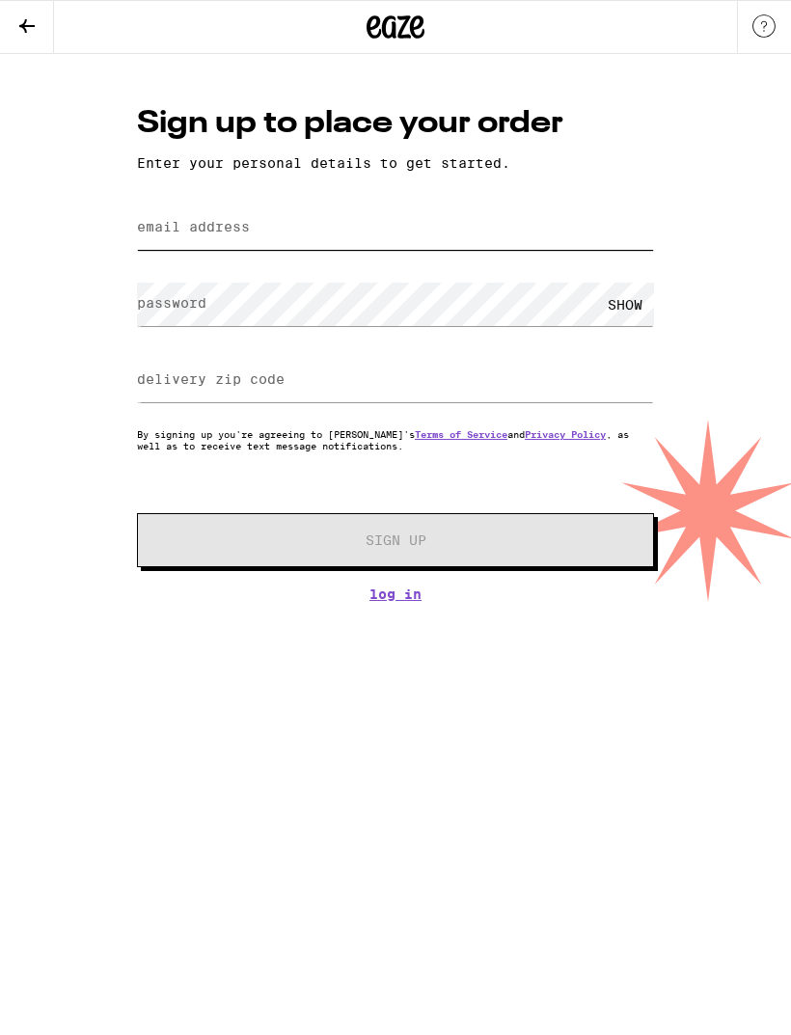
click at [585, 229] on input "email address" at bounding box center [395, 227] width 517 height 43
type input "carlosarriaza0@gmail.com"
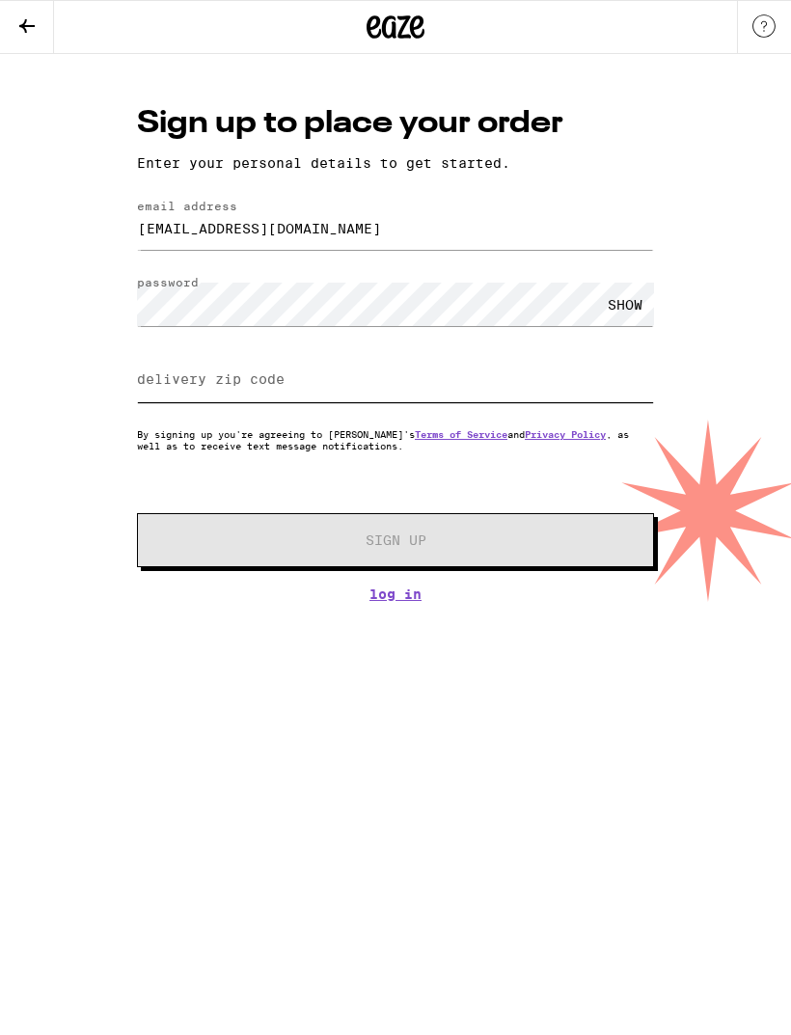
click at [543, 402] on input "delivery zip code" at bounding box center [395, 380] width 517 height 43
type input "91103"
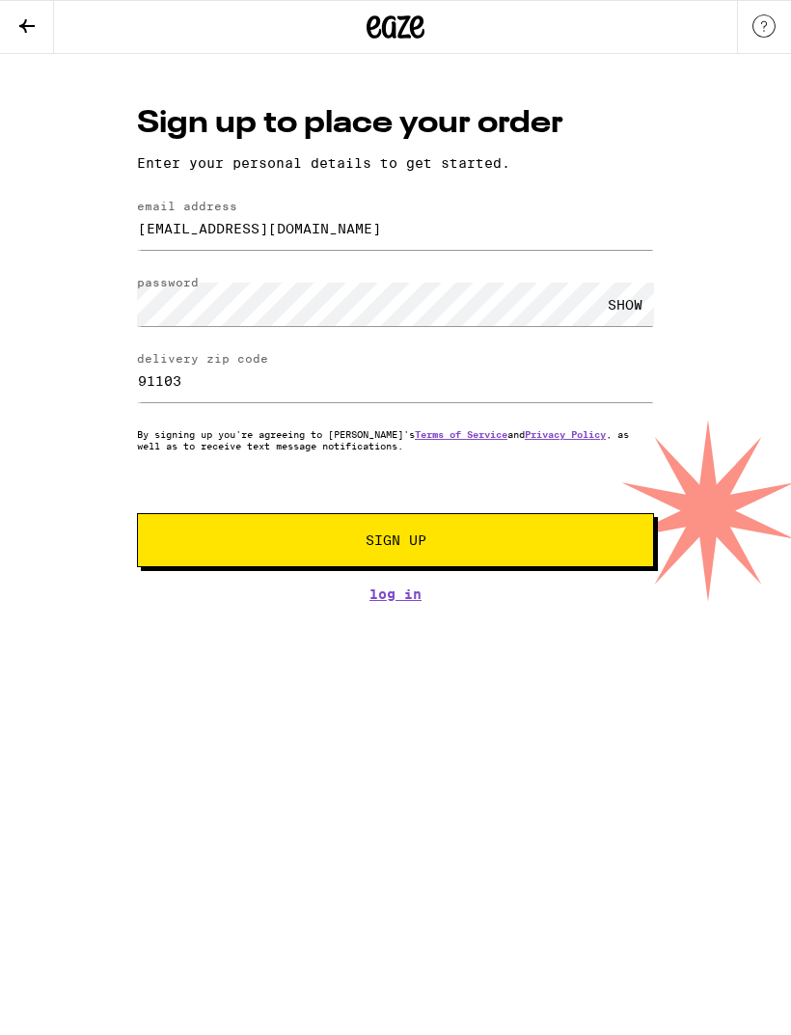
click at [537, 547] on span "Sign Up" at bounding box center [395, 539] width 384 height 13
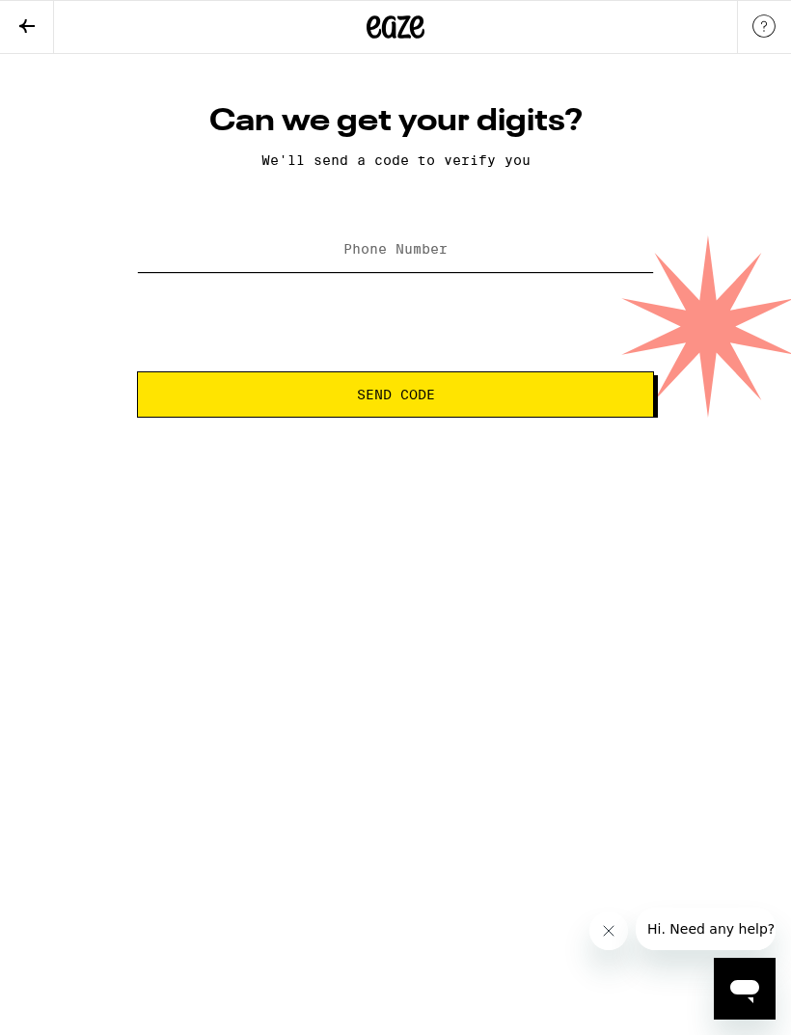
click at [590, 264] on input "Phone Number" at bounding box center [395, 250] width 517 height 43
type input "(626) 644-5111"
click at [564, 401] on span "Send Code" at bounding box center [395, 394] width 484 height 13
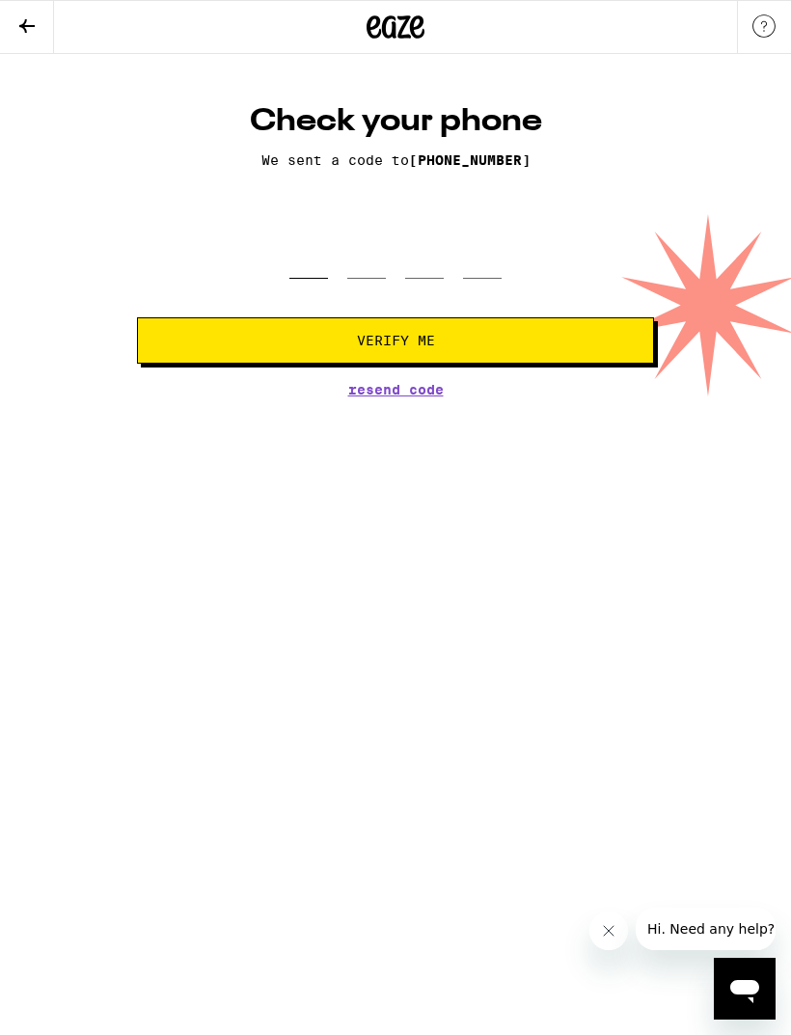
click at [323, 279] on input "tel" at bounding box center [308, 250] width 39 height 57
type input "7"
type input "1"
type input "3"
type input "0"
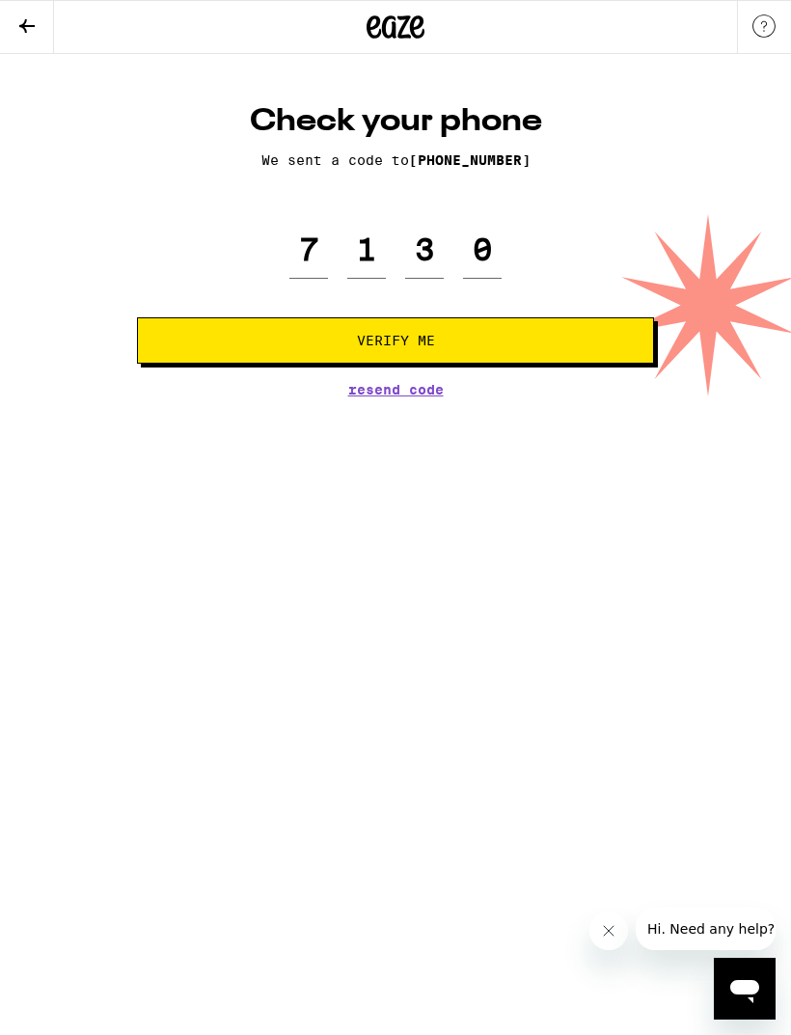
click at [395, 356] on button "Verify Me" at bounding box center [395, 340] width 517 height 46
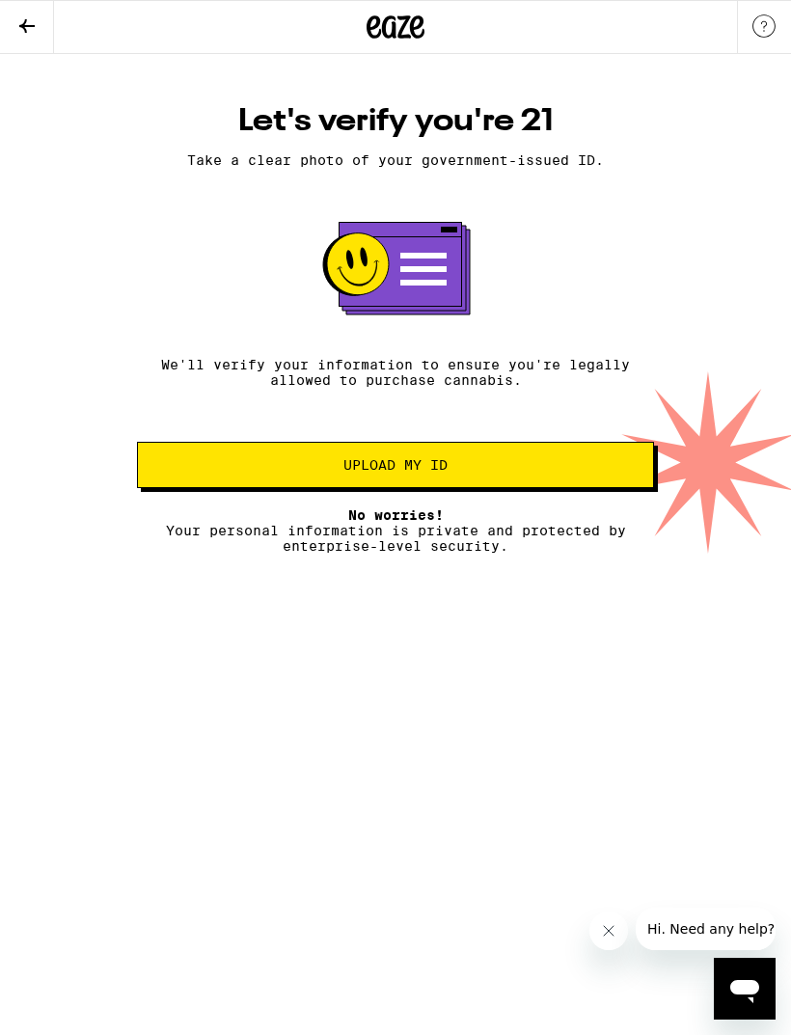
click at [545, 472] on span "Upload my ID" at bounding box center [395, 464] width 484 height 13
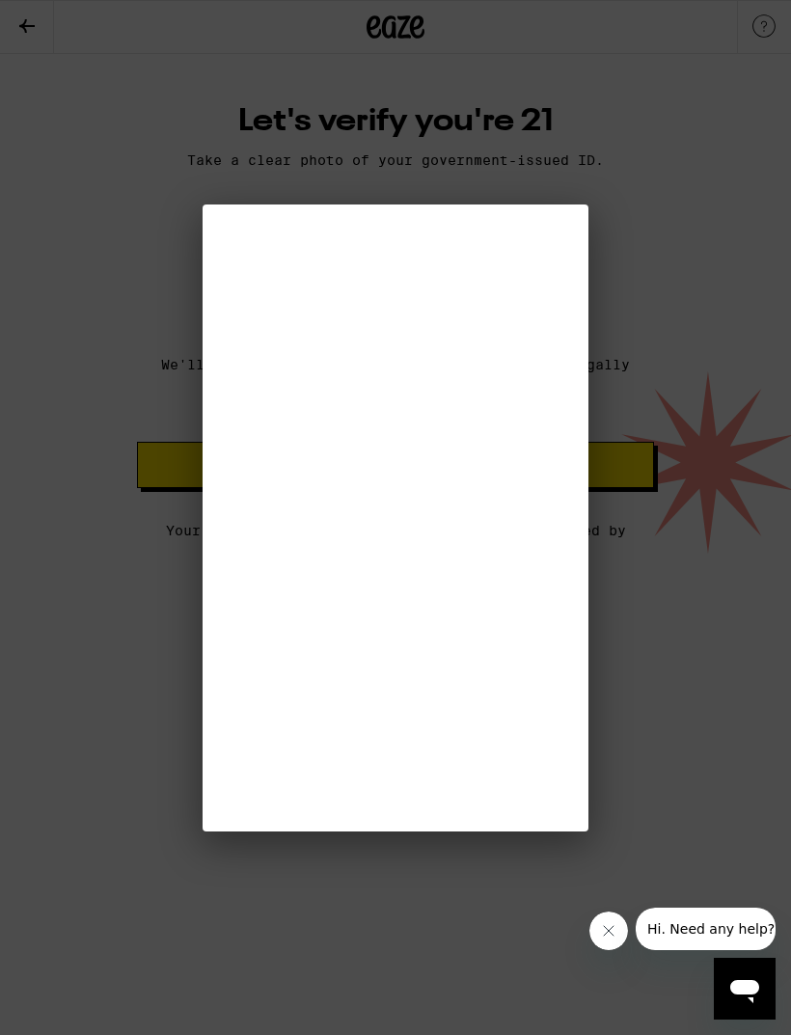
click at [230, 254] on div at bounding box center [395, 517] width 791 height 1035
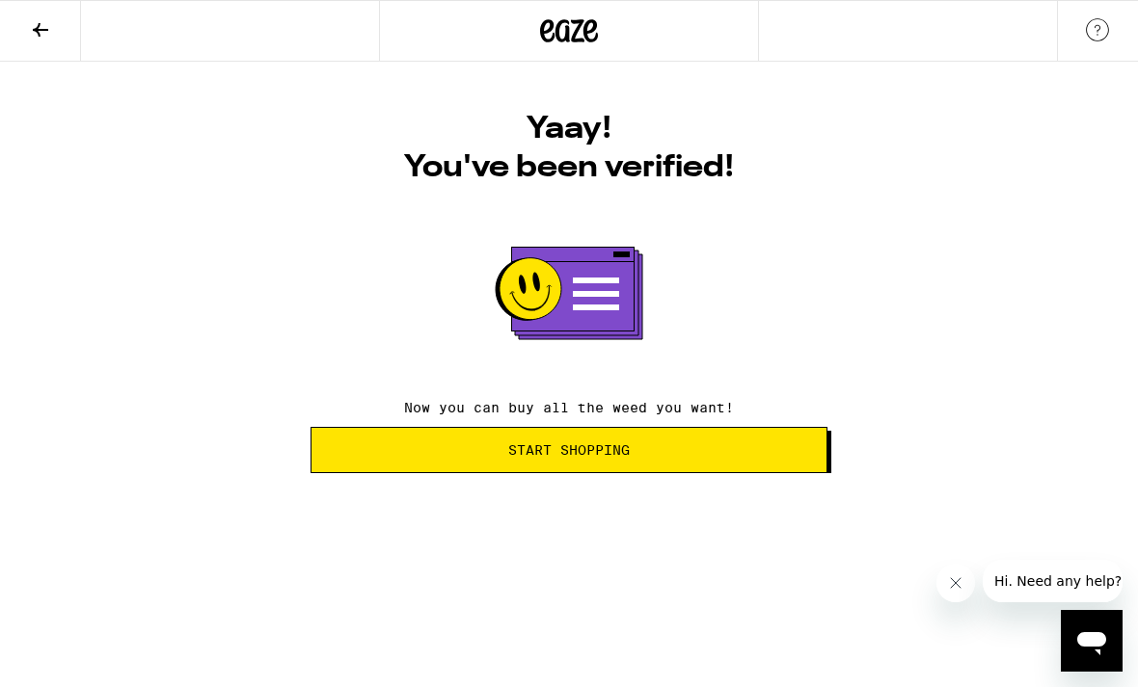
click at [448, 472] on button "Start Shopping" at bounding box center [568, 450] width 517 height 46
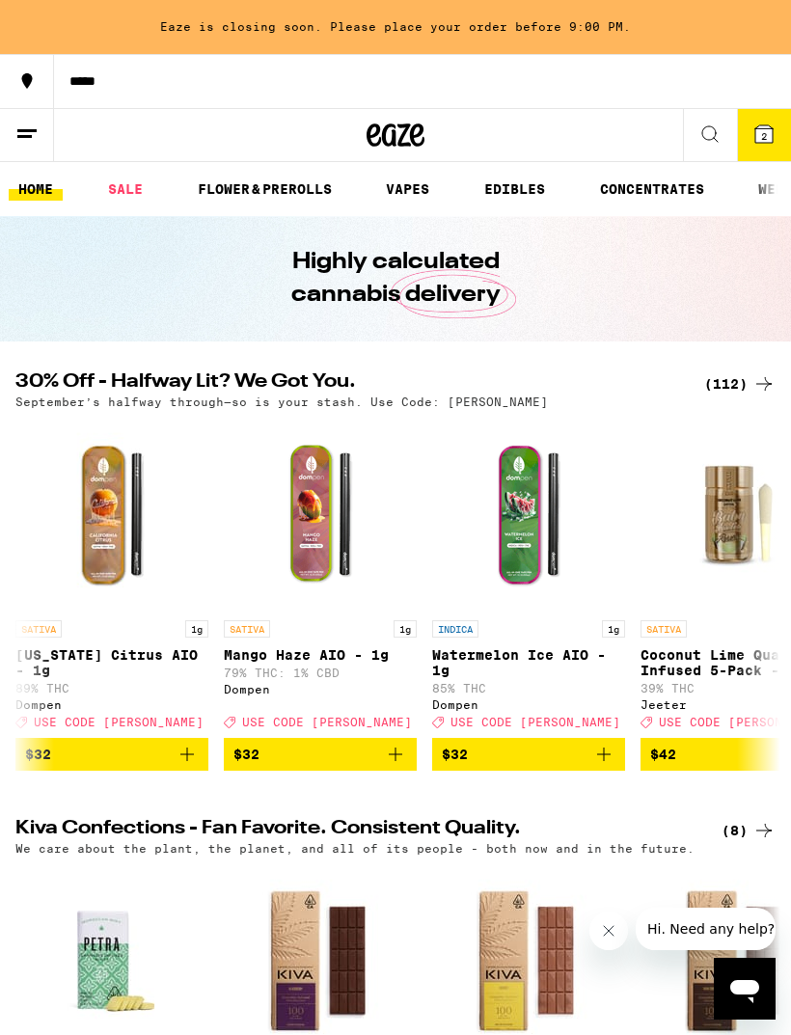
click at [760, 142] on icon at bounding box center [763, 133] width 17 height 17
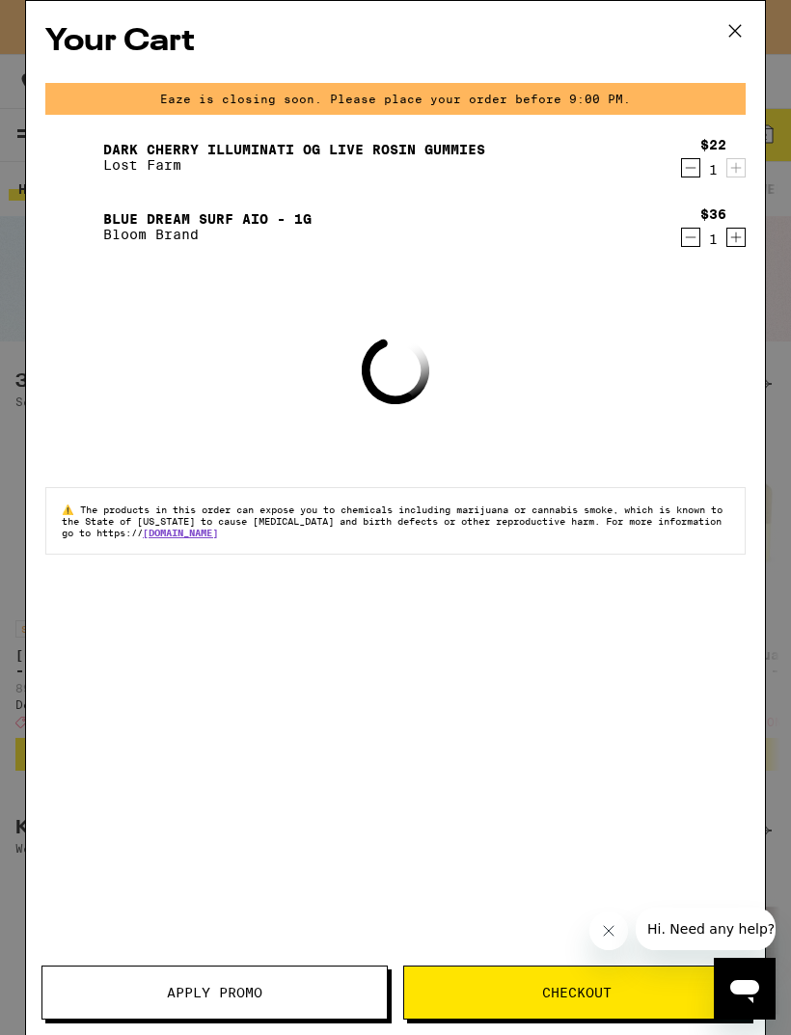
click at [288, 987] on span "Apply Promo" at bounding box center [214, 991] width 344 height 13
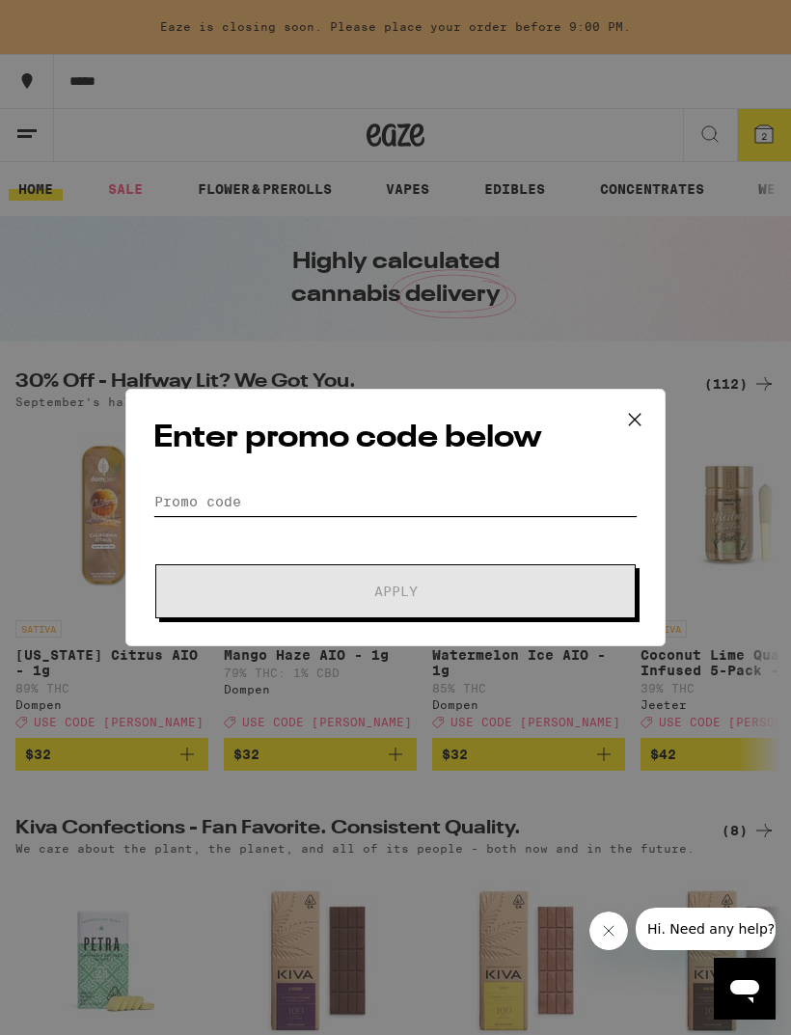
click at [404, 502] on input "Promo Code" at bounding box center [395, 501] width 484 height 29
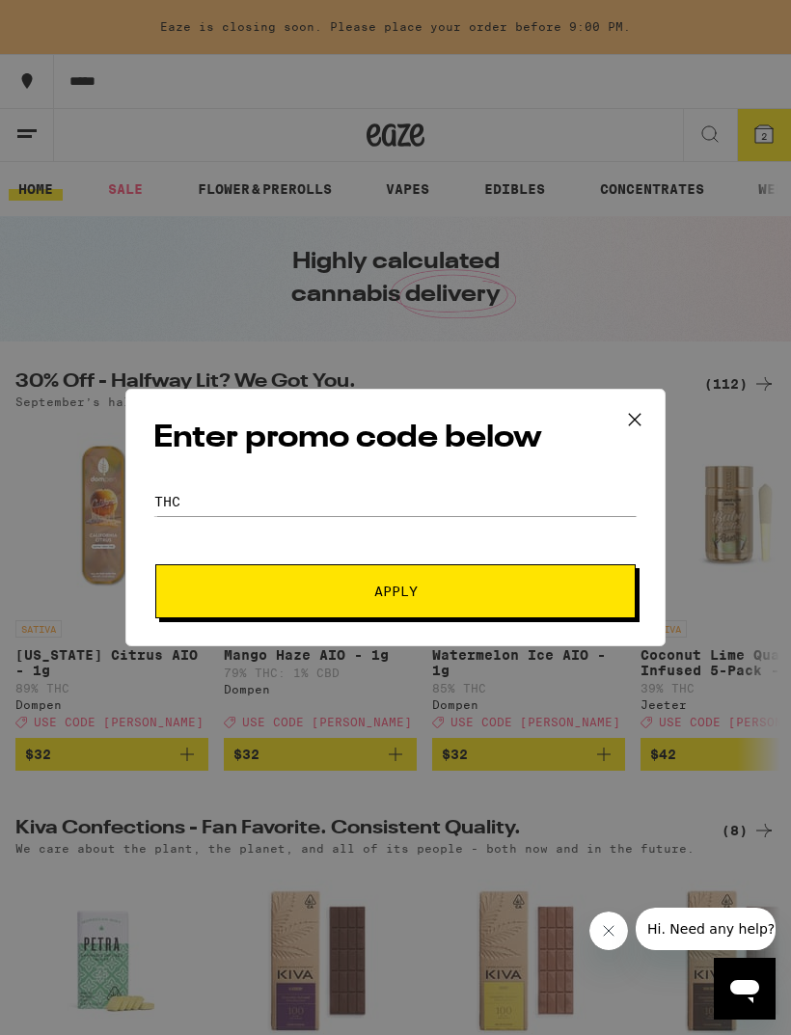
click at [474, 602] on button "Apply" at bounding box center [395, 591] width 480 height 54
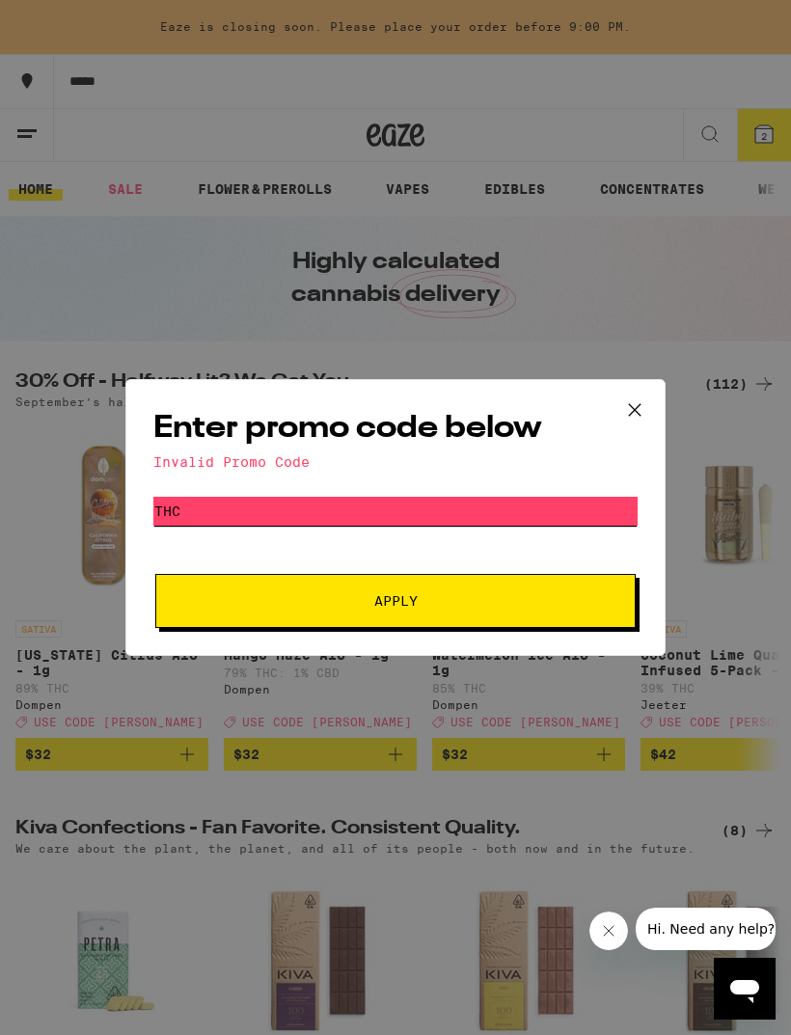
click at [547, 526] on input "THC" at bounding box center [395, 511] width 484 height 29
click at [500, 587] on button "Apply" at bounding box center [395, 601] width 480 height 54
click at [548, 511] on input "Thc" at bounding box center [395, 511] width 484 height 29
type input "T"
click at [644, 413] on icon at bounding box center [634, 409] width 29 height 29
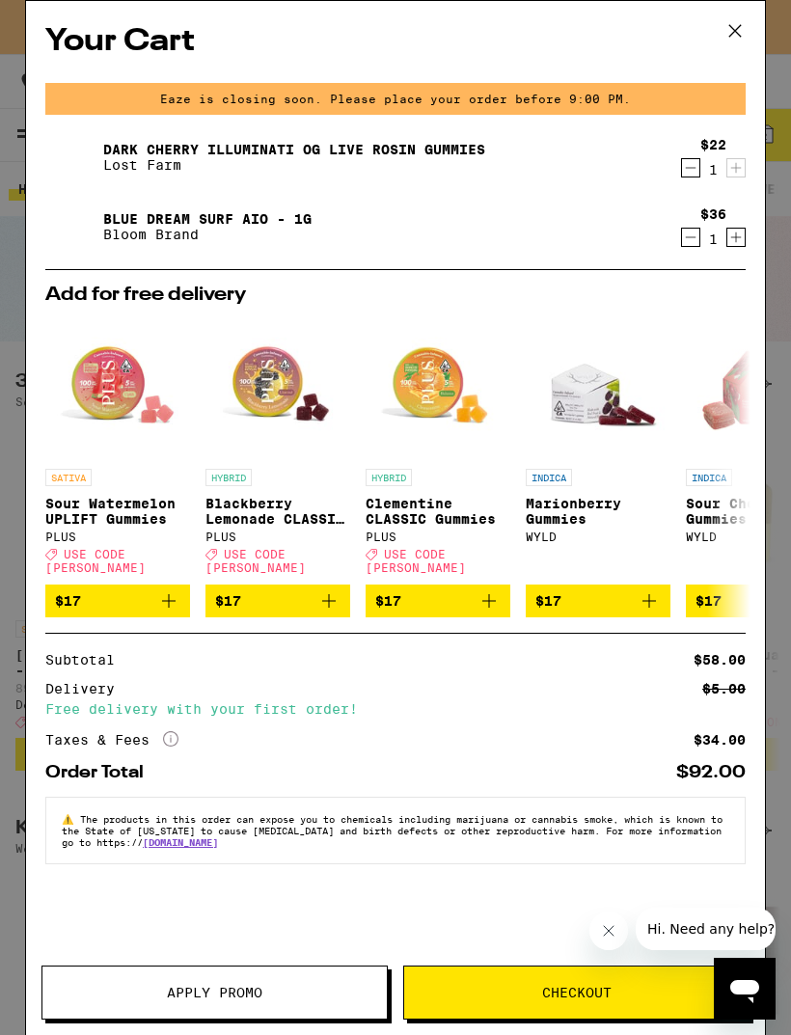
click at [278, 983] on button "Apply Promo" at bounding box center [214, 992] width 346 height 54
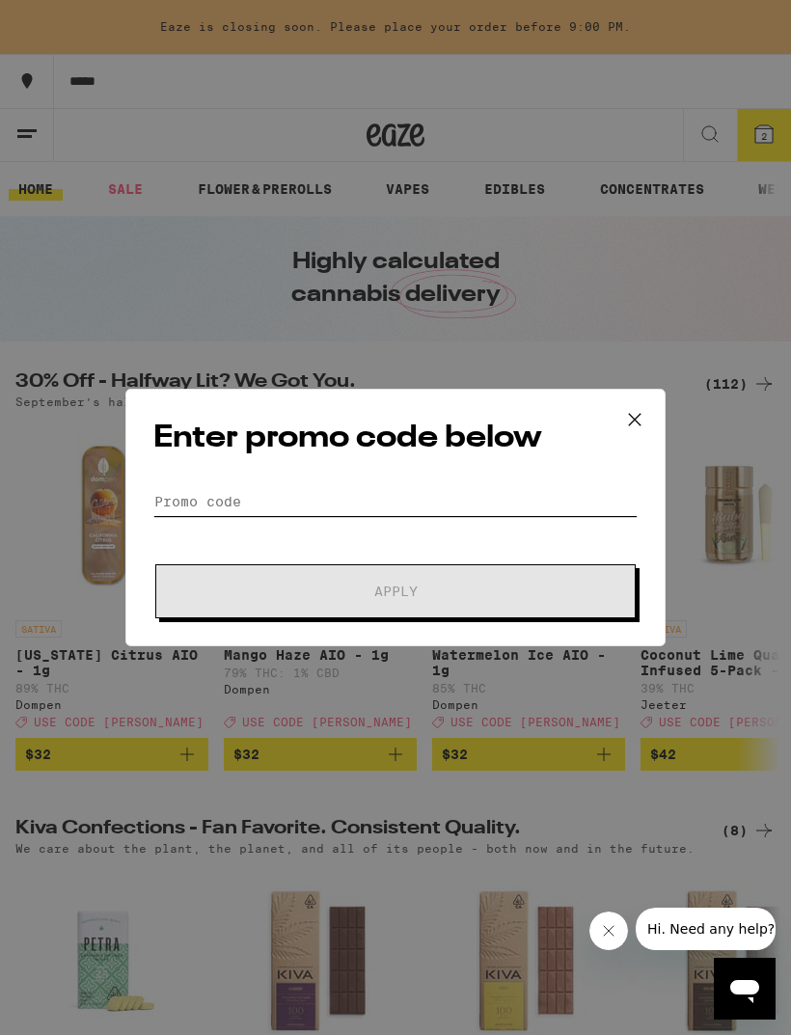
click at [418, 516] on input "Promo Code" at bounding box center [395, 501] width 484 height 29
click at [424, 523] on form "Promo Code Apply" at bounding box center [395, 552] width 484 height 131
click at [463, 475] on div "Enter promo code below Promo Code Apply" at bounding box center [395, 517] width 540 height 257
click at [507, 495] on input "Promo Code" at bounding box center [395, 501] width 484 height 29
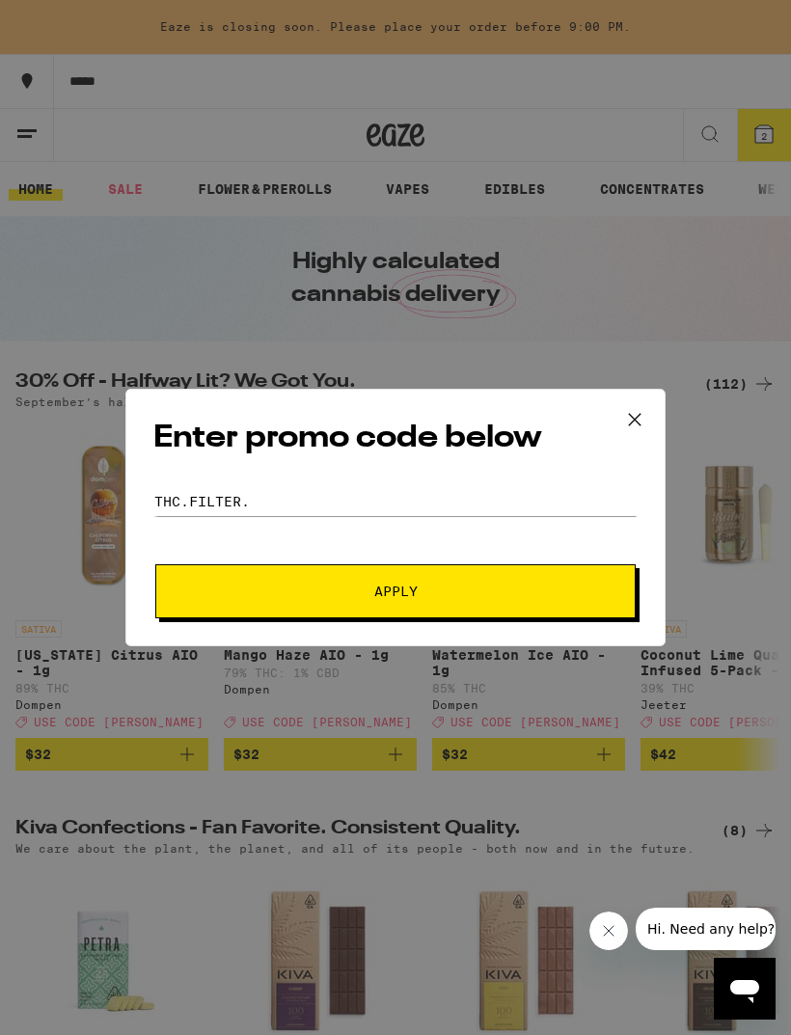
click at [520, 598] on span "Apply" at bounding box center [395, 590] width 347 height 13
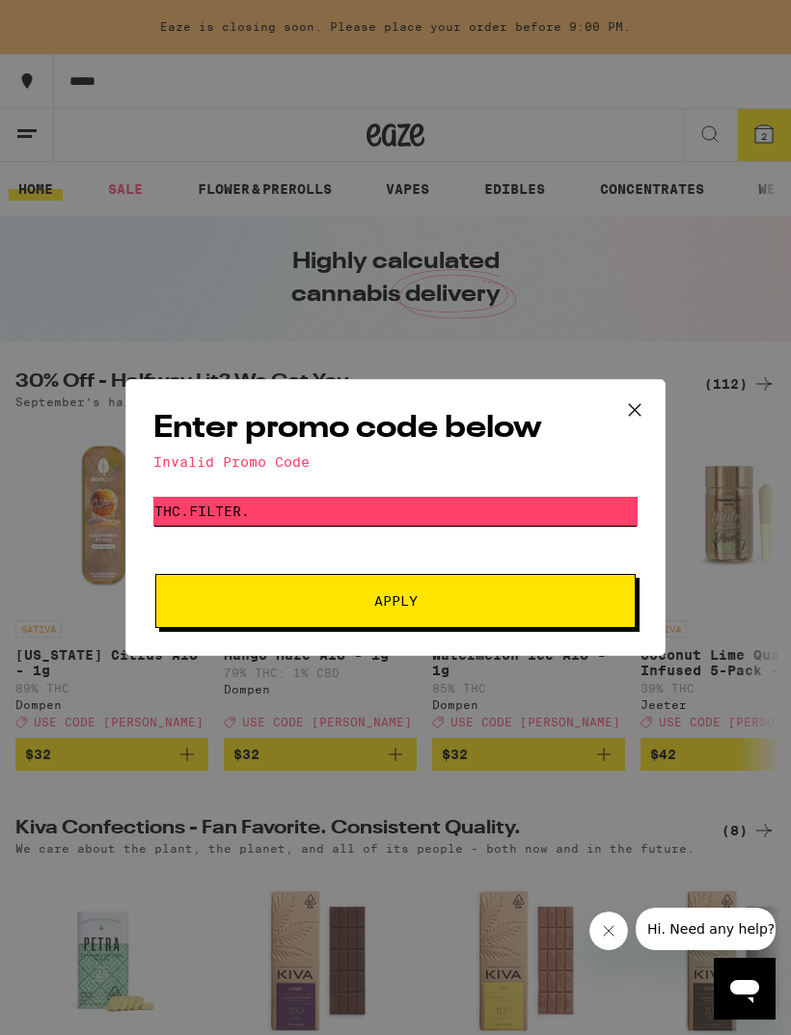
click at [534, 513] on input "THC.Filter." at bounding box center [395, 511] width 484 height 29
click at [517, 618] on button "Apply" at bounding box center [395, 601] width 480 height 54
click at [196, 509] on input "THC.Filter" at bounding box center [395, 511] width 484 height 29
type input "THC Filter"
click at [512, 615] on button "Apply" at bounding box center [395, 601] width 480 height 54
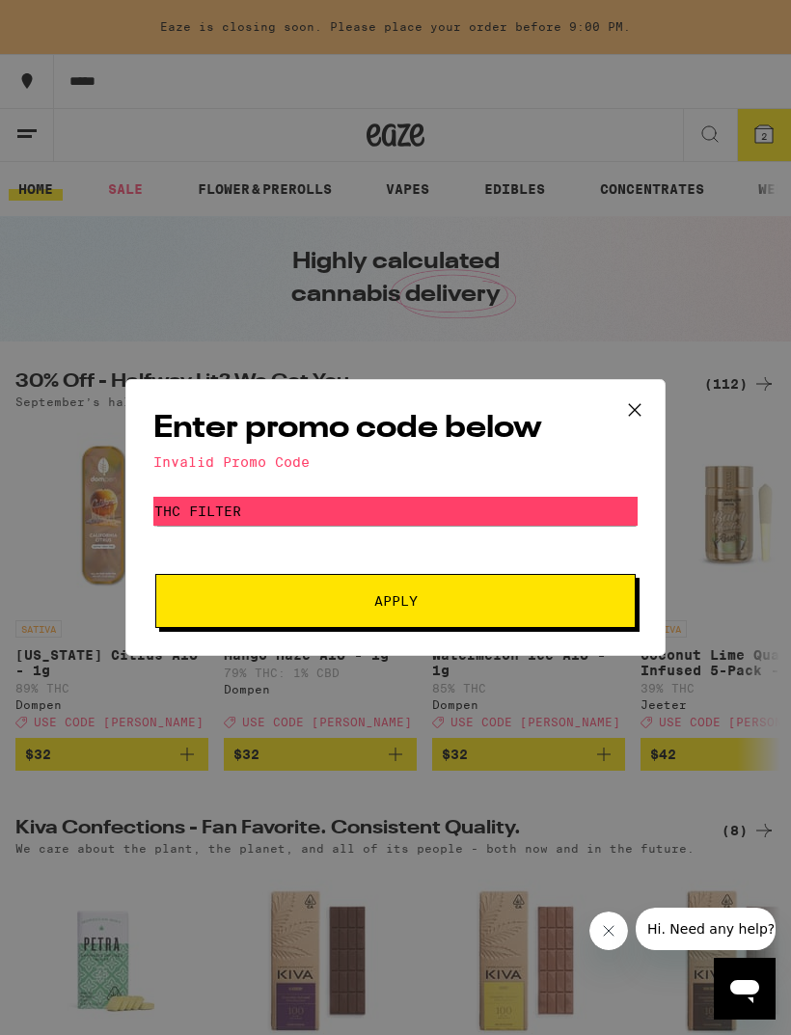
click at [631, 411] on icon at bounding box center [634, 409] width 29 height 29
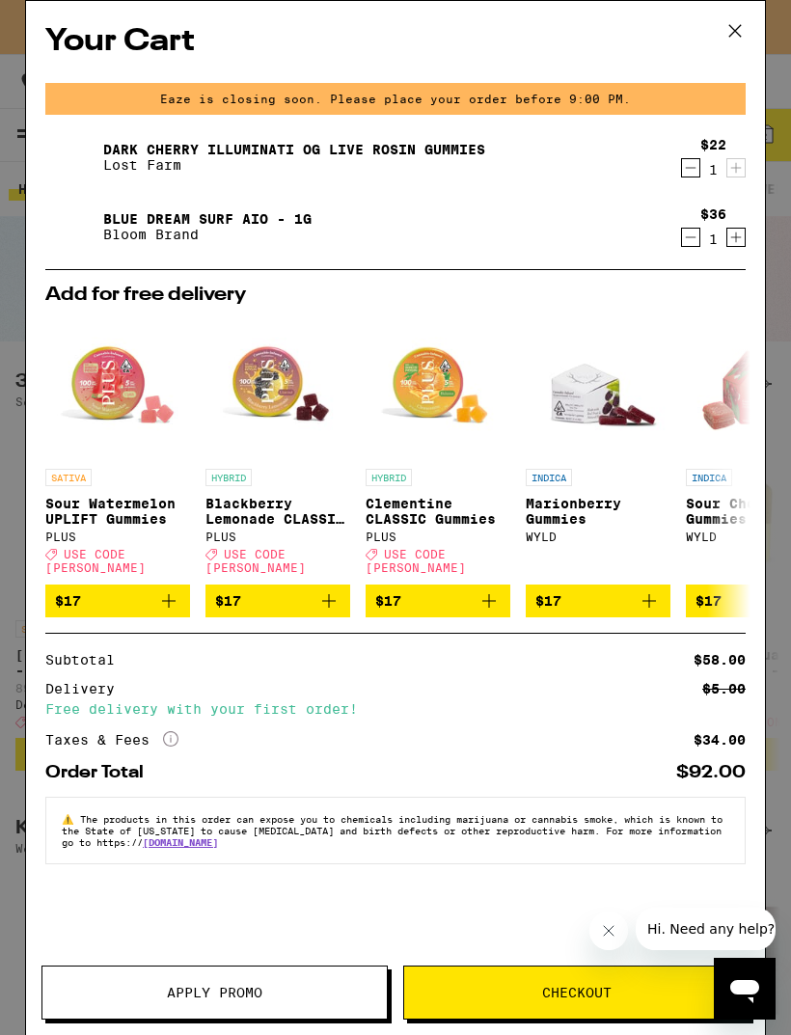
click at [615, 990] on span "Checkout" at bounding box center [576, 991] width 344 height 13
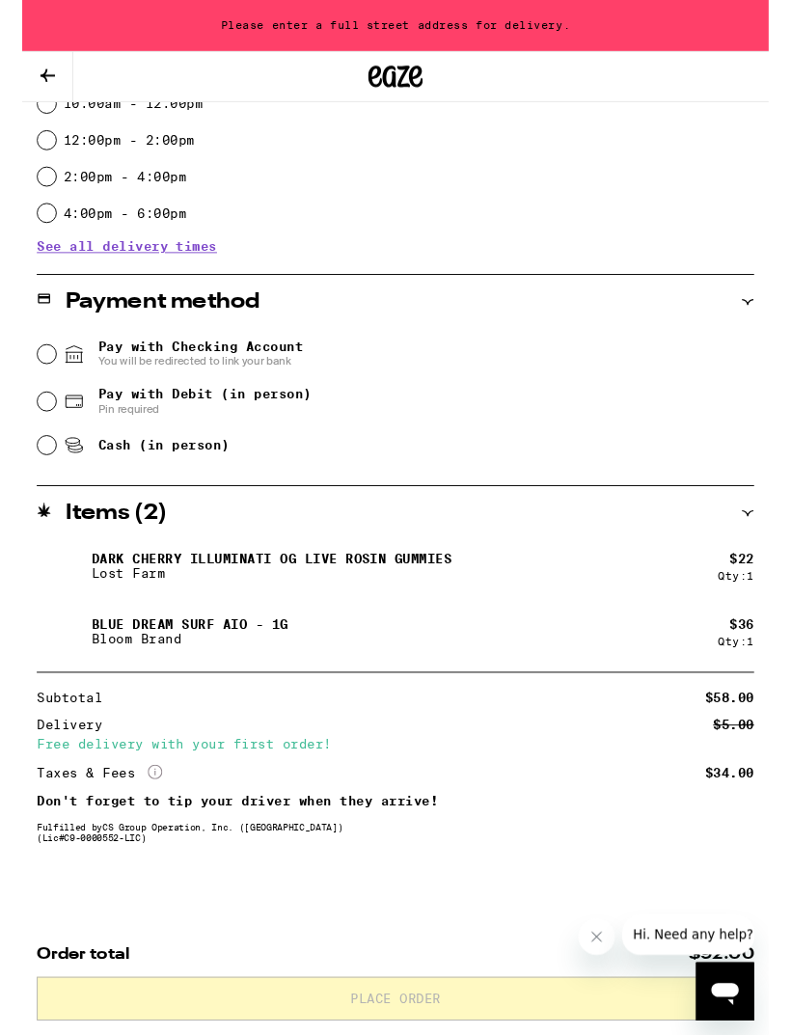
scroll to position [654, 0]
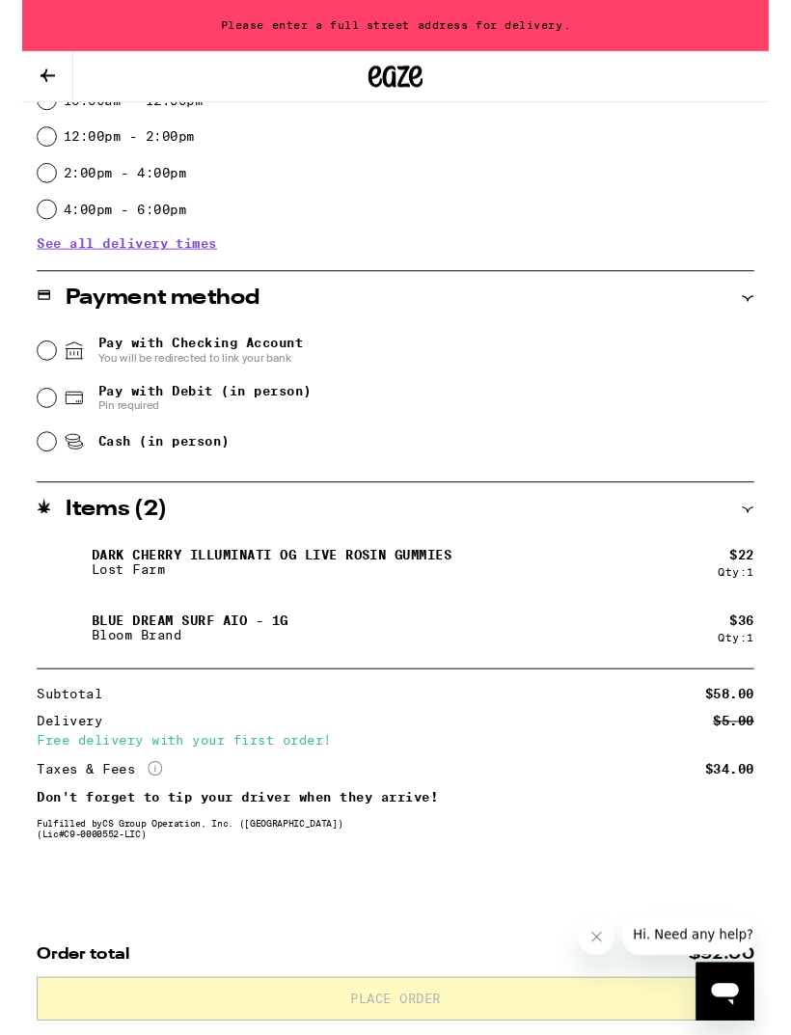
click at [601, 933] on icon "Close message from company" at bounding box center [597, 937] width 10 height 10
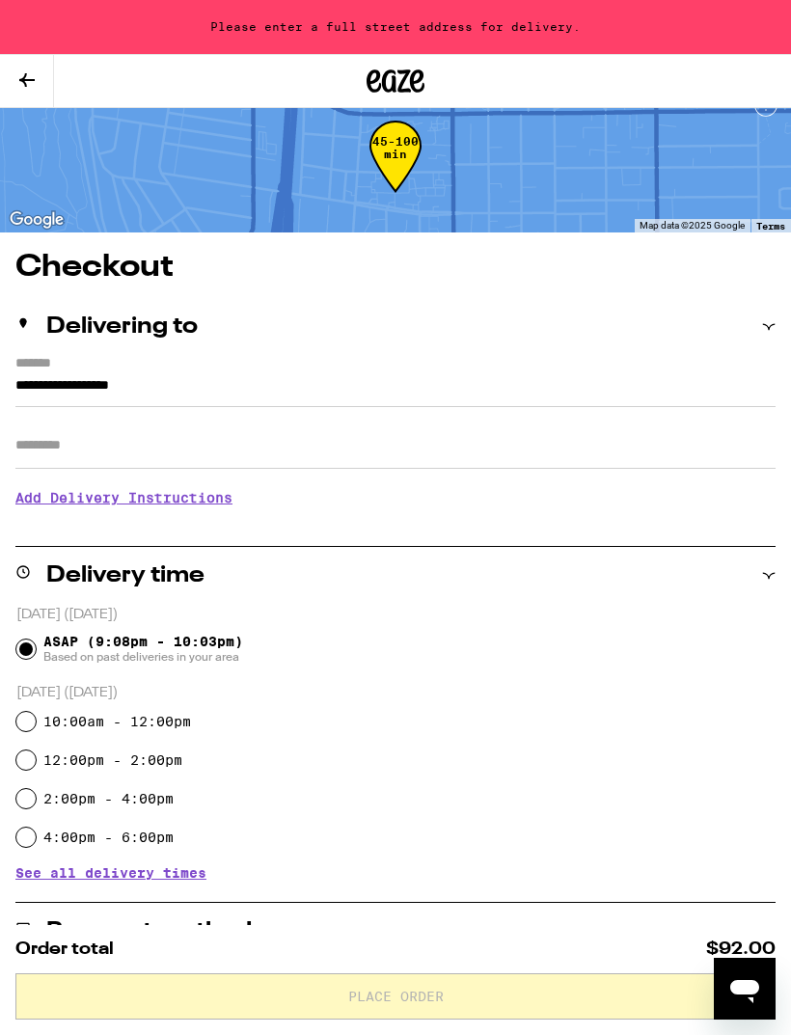
scroll to position [0, 0]
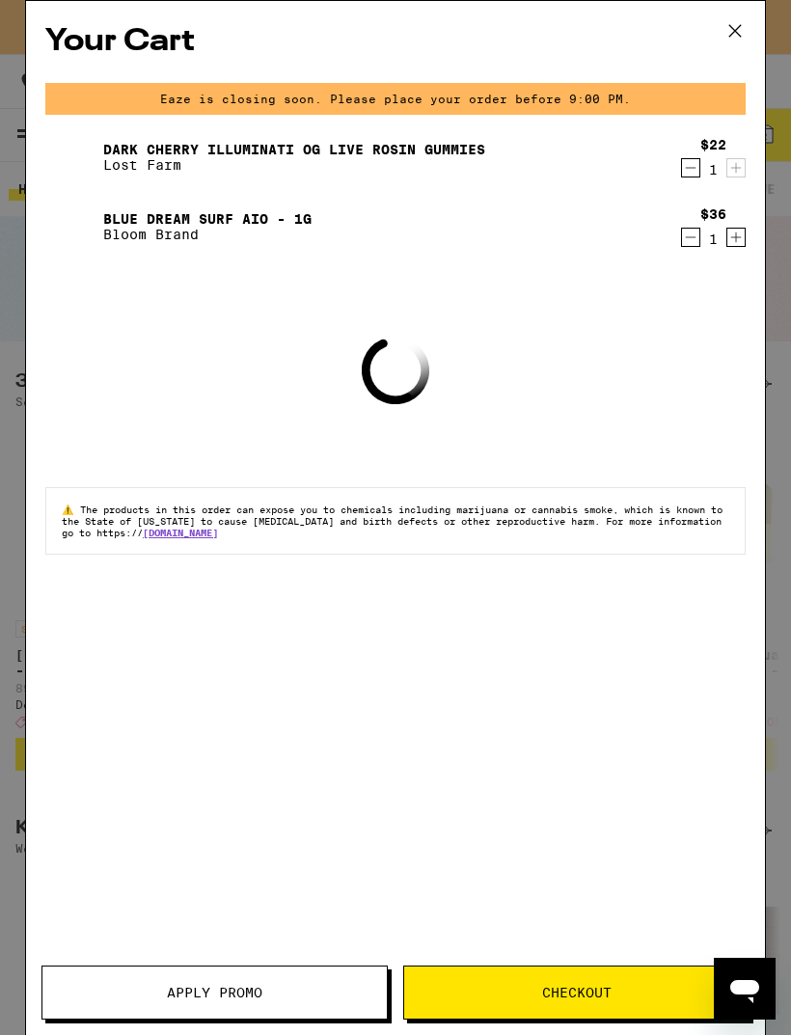
click at [261, 974] on button "Apply Promo" at bounding box center [214, 992] width 346 height 54
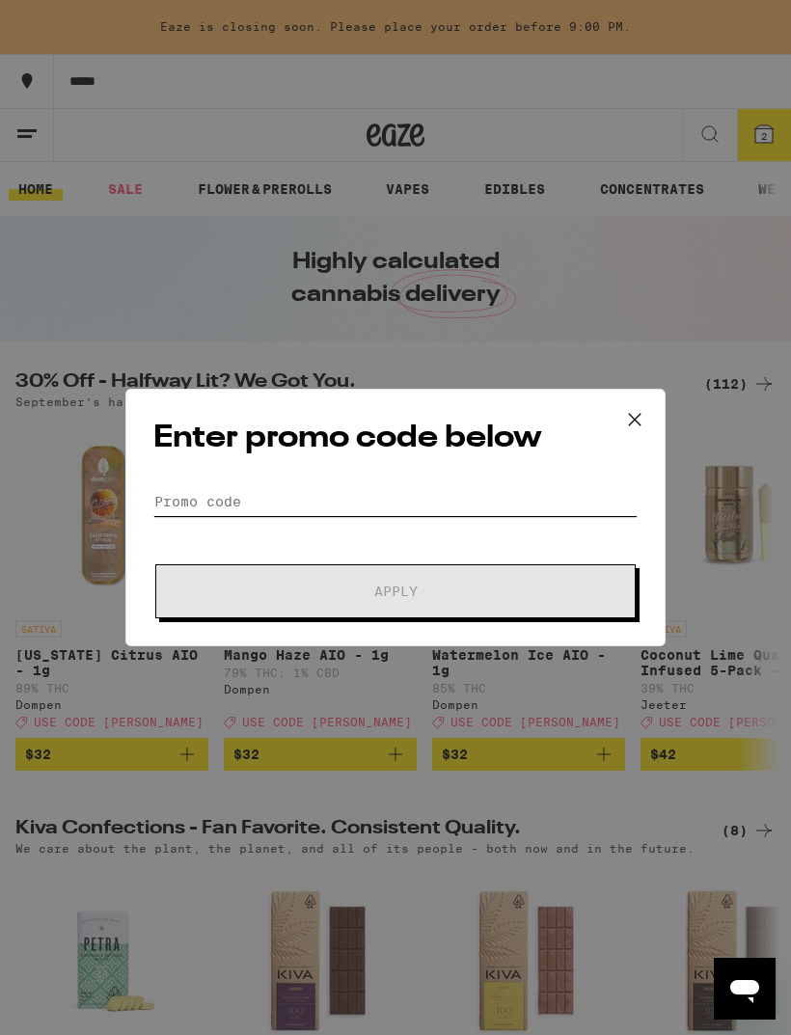
click at [344, 495] on input "Promo Code" at bounding box center [395, 501] width 484 height 29
click at [343, 494] on input "Promo Code" at bounding box center [395, 501] width 484 height 29
click at [260, 499] on input "Promo Code" at bounding box center [395, 501] width 484 height 29
paste input "WKND"
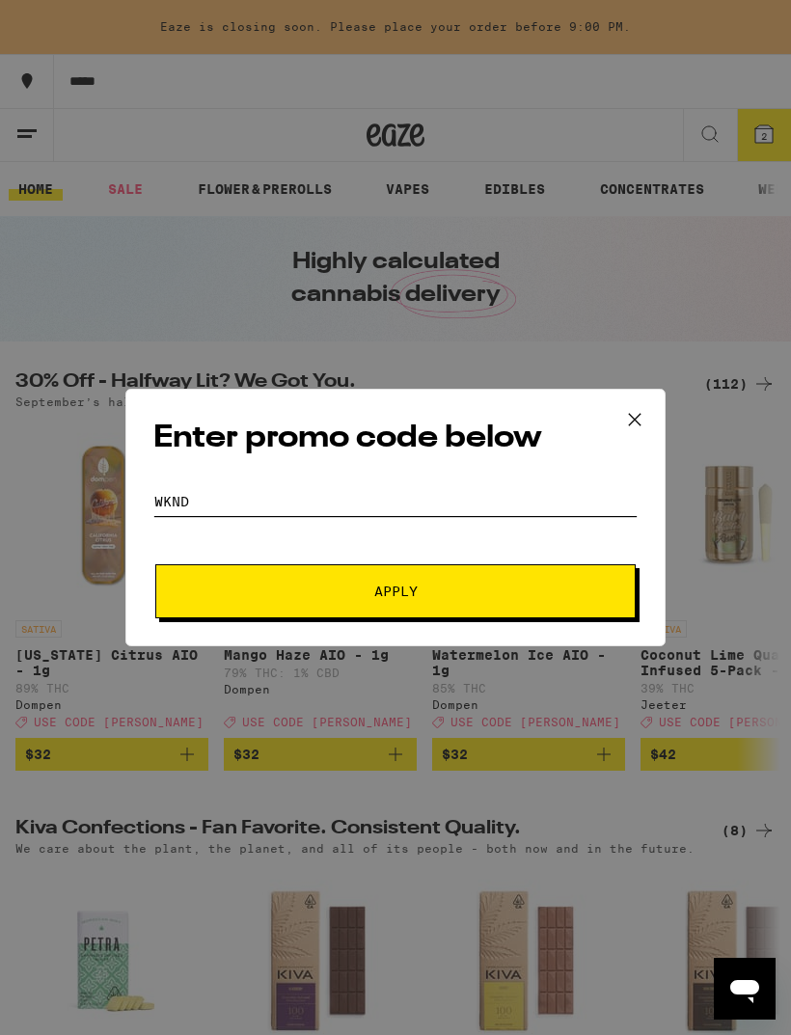
type input "WKND"
click at [441, 598] on span "Apply" at bounding box center [395, 590] width 347 height 13
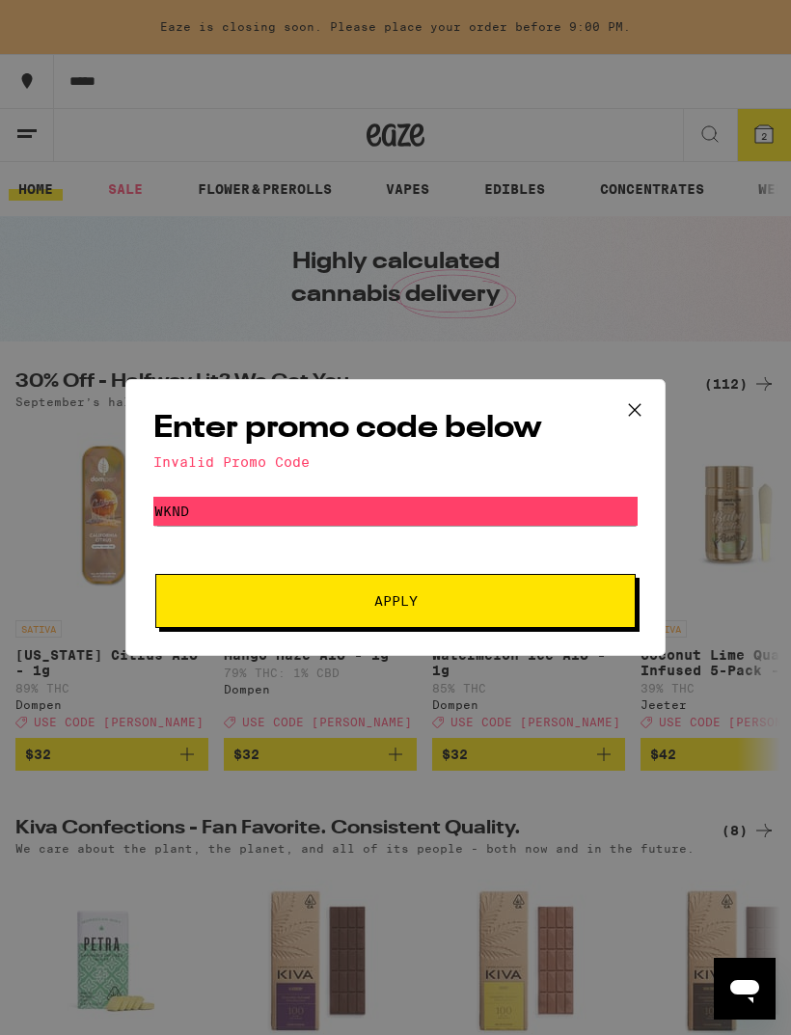
click at [629, 412] on icon at bounding box center [634, 409] width 29 height 29
